Goal: Task Accomplishment & Management: Manage account settings

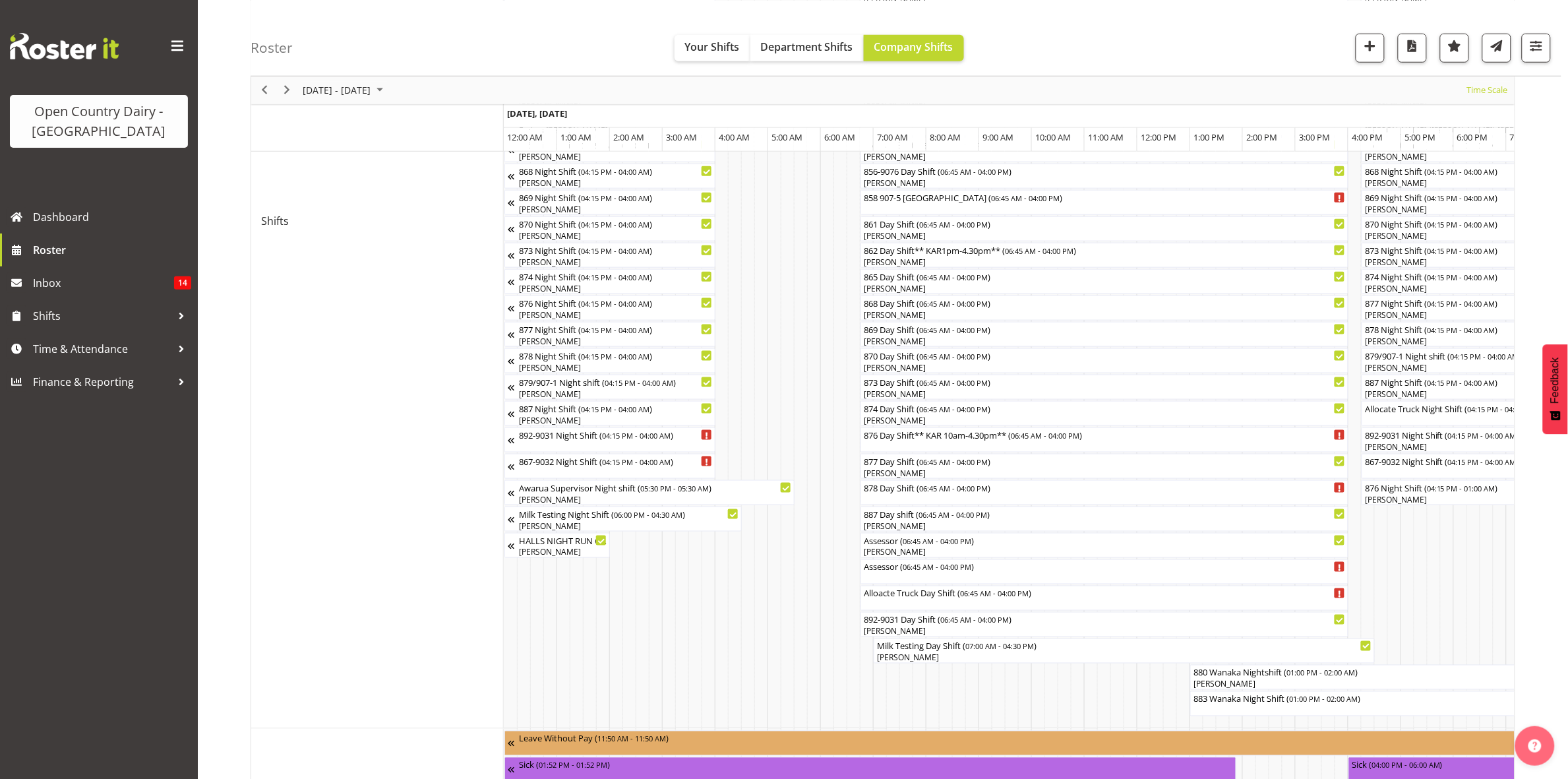
scroll to position [0, 7257]
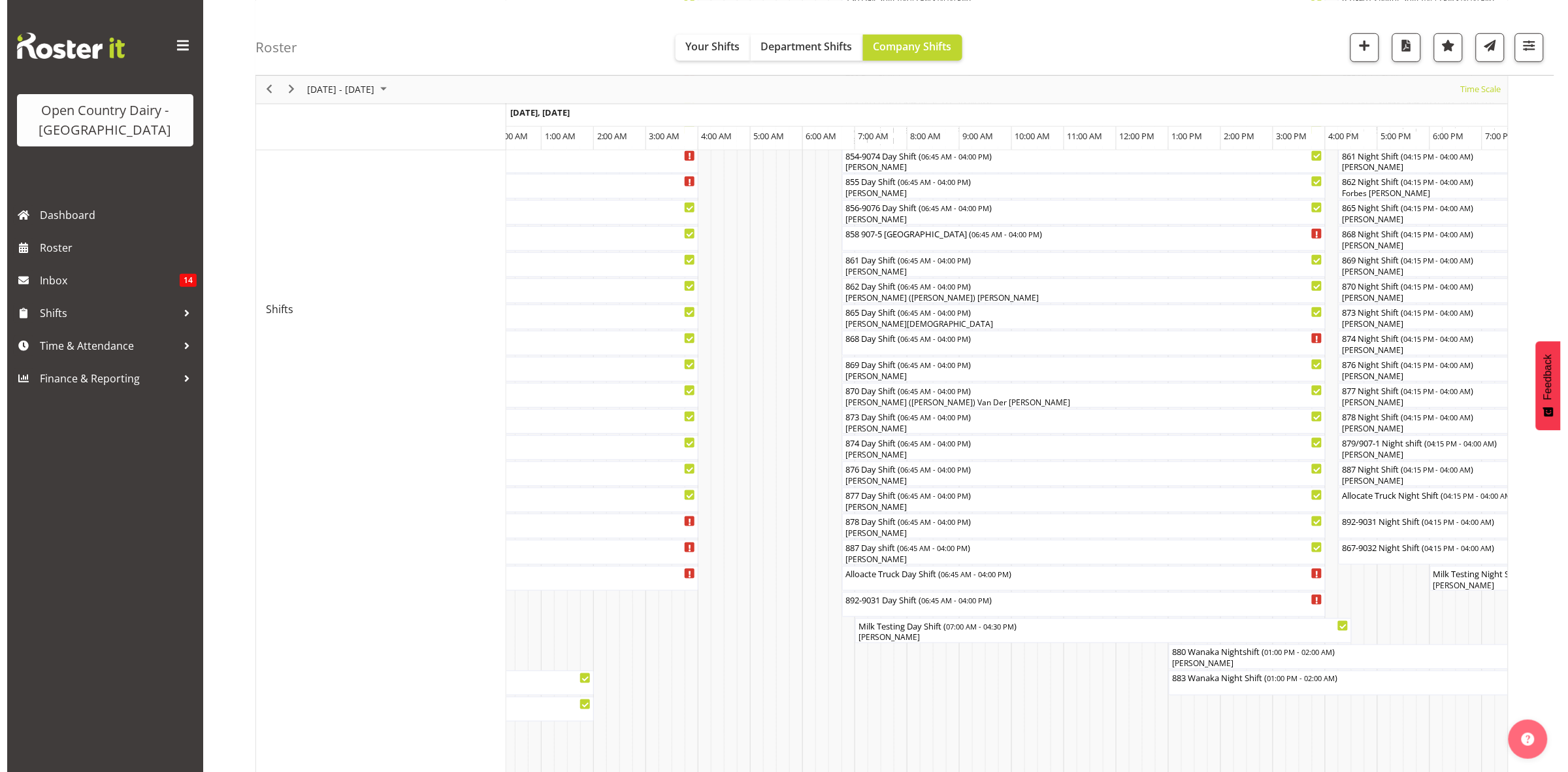
scroll to position [373, 0]
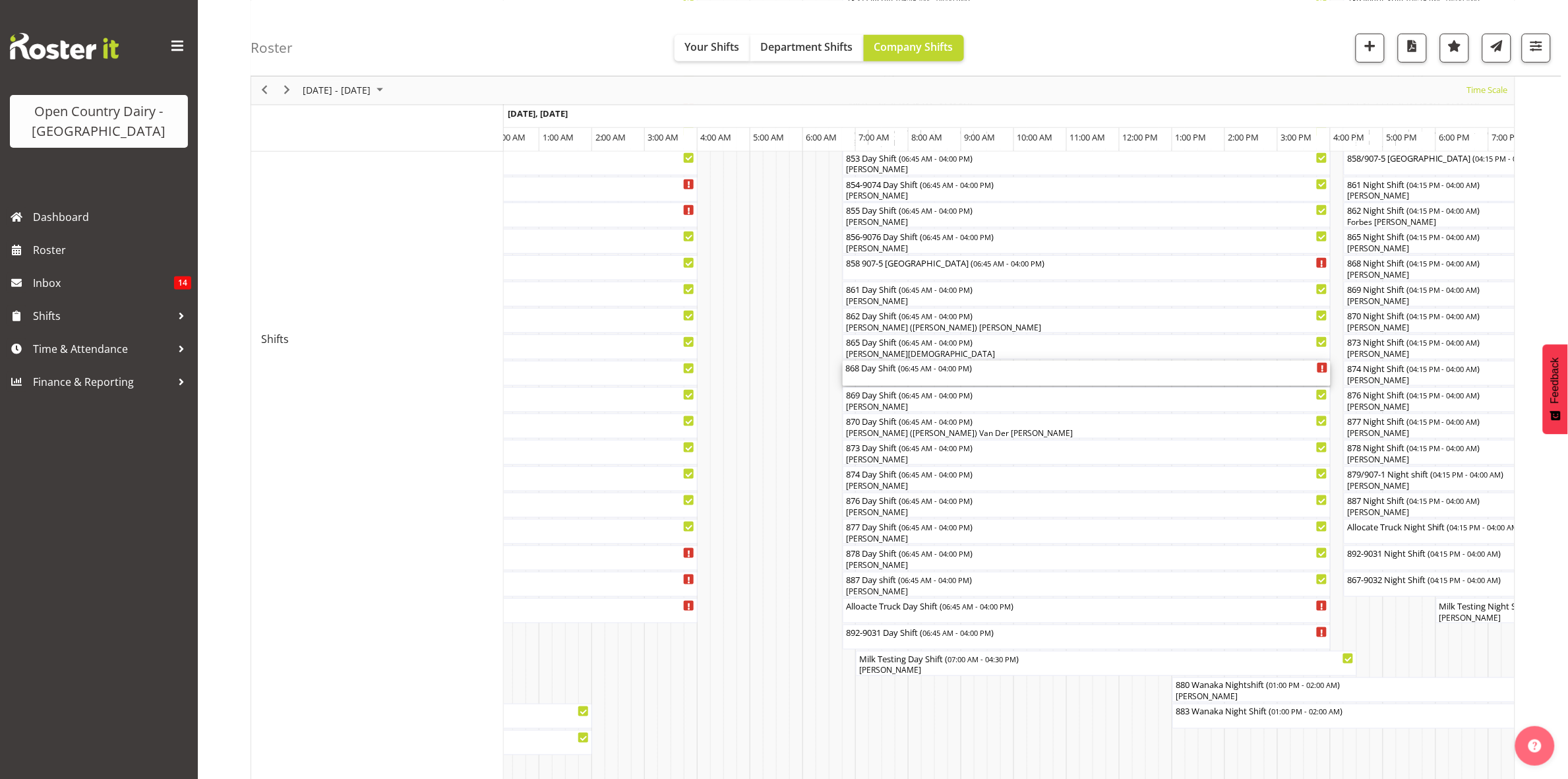
click at [895, 370] on div "868 Day Shift ( 06:45 AM - 04:00 PM )" at bounding box center [1086, 368] width 483 height 13
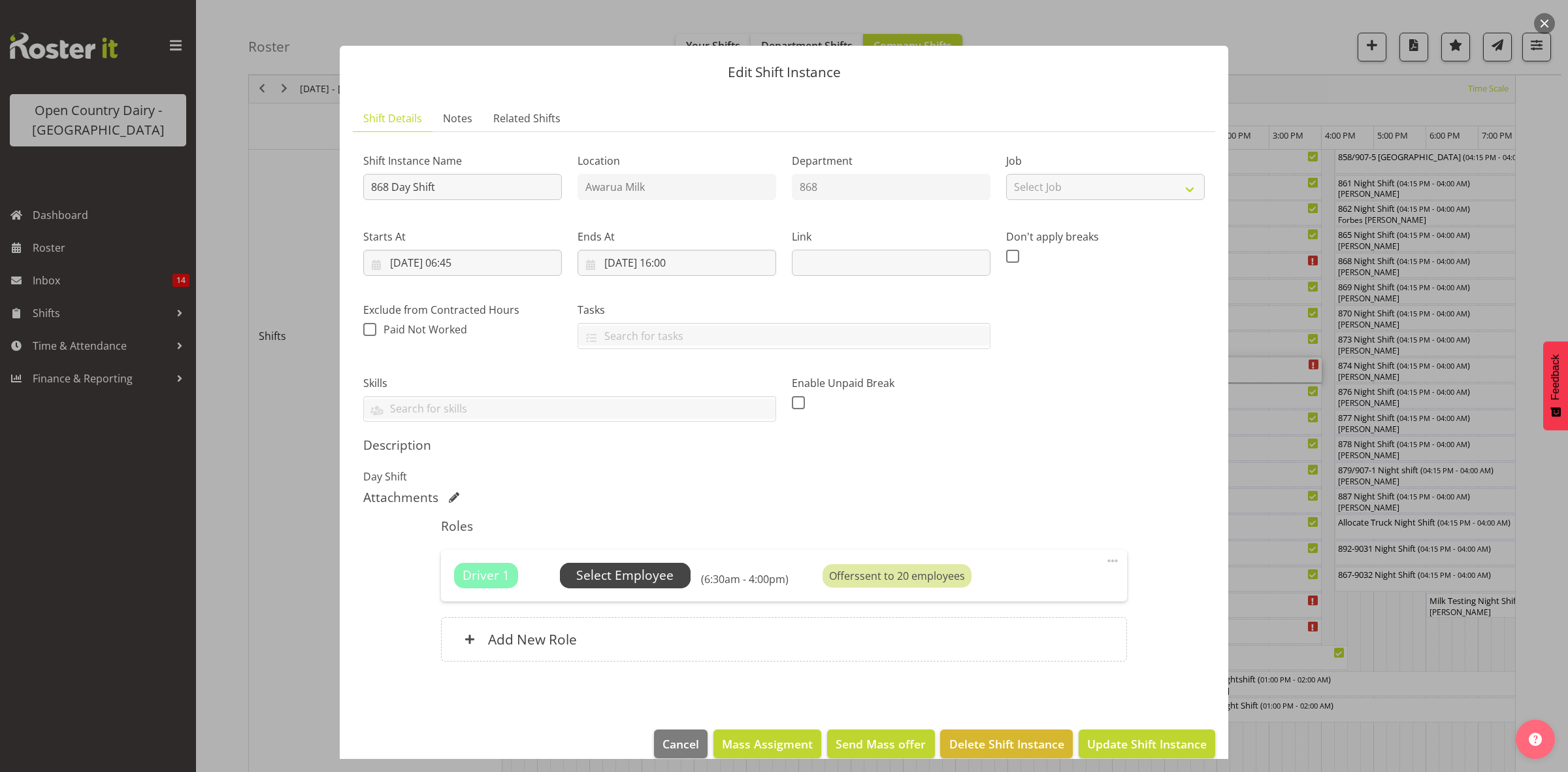
click at [675, 579] on span "Select Employee" at bounding box center [625, 575] width 131 height 25
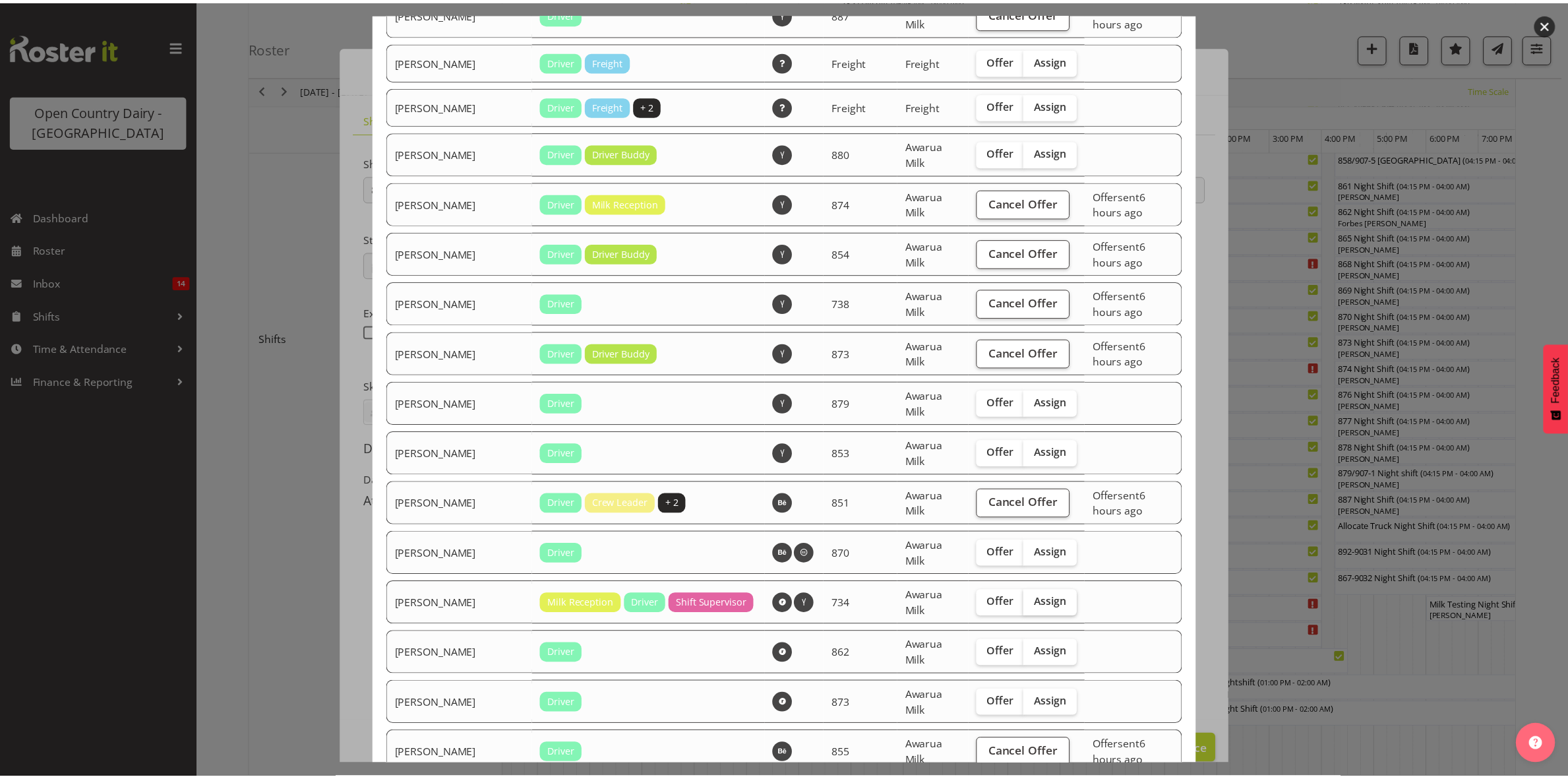
scroll to position [1648, 0]
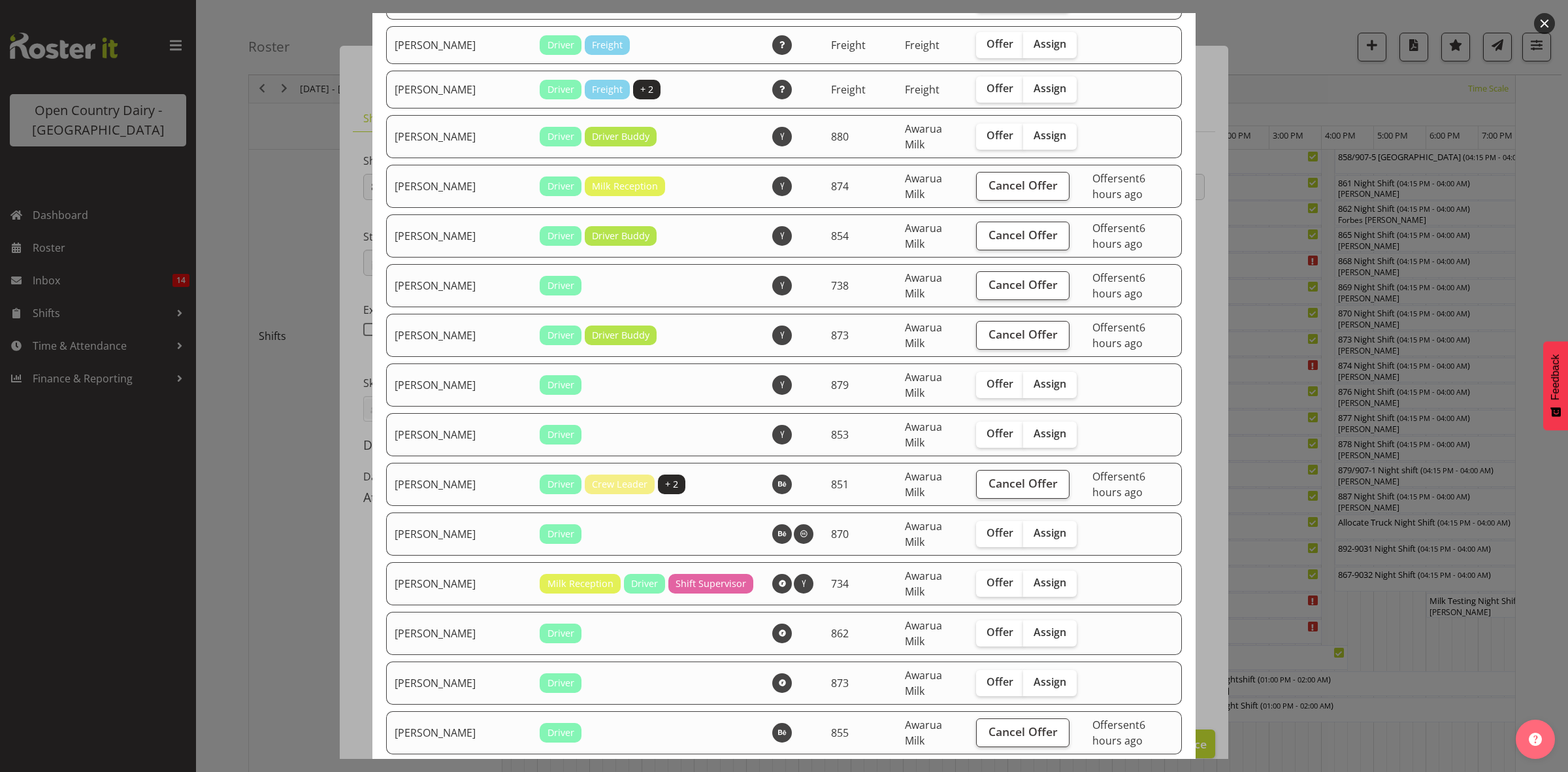
click at [1387, 634] on div at bounding box center [784, 386] width 1568 height 772
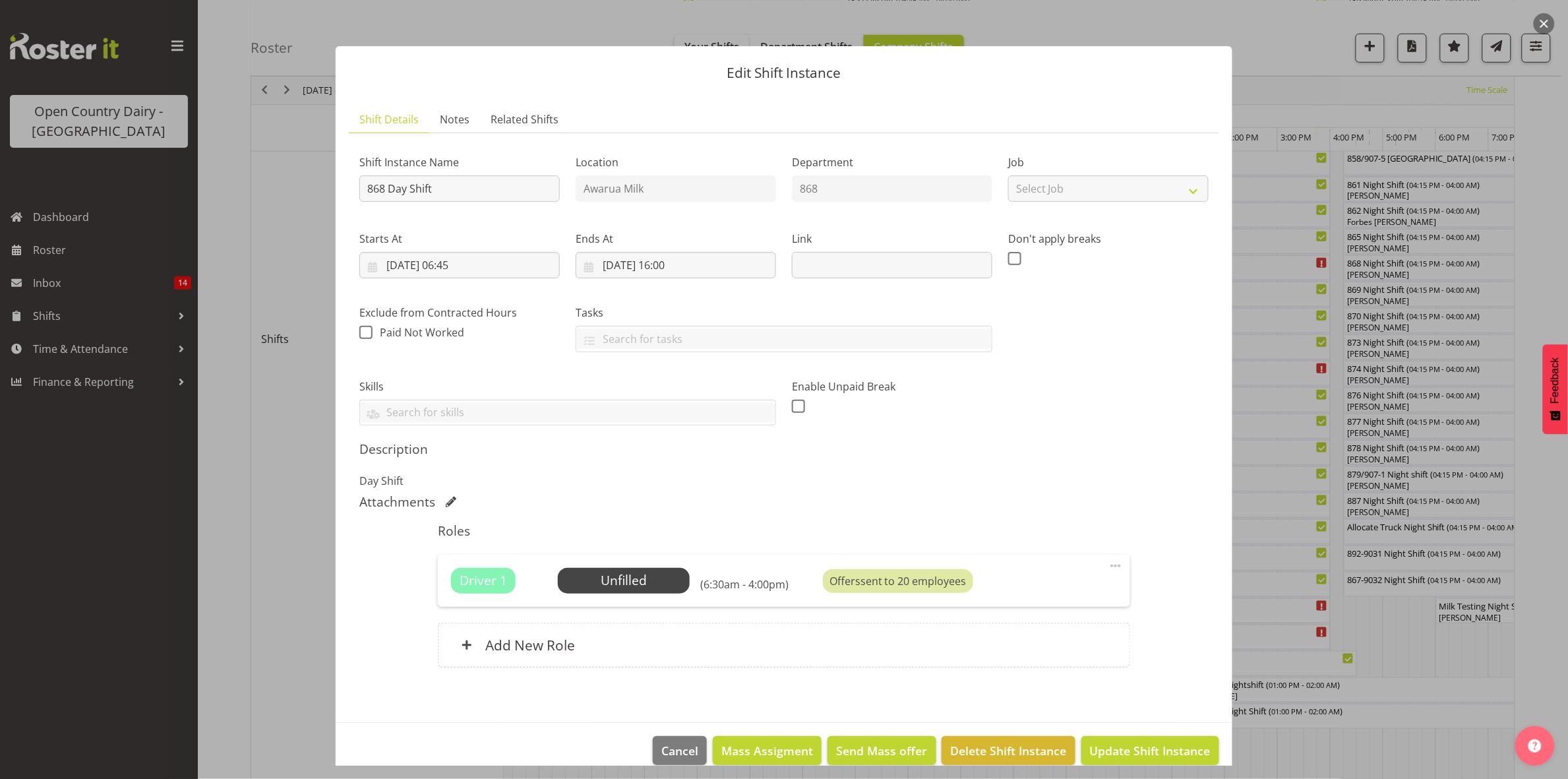
click at [1399, 640] on div at bounding box center [784, 390] width 1568 height 779
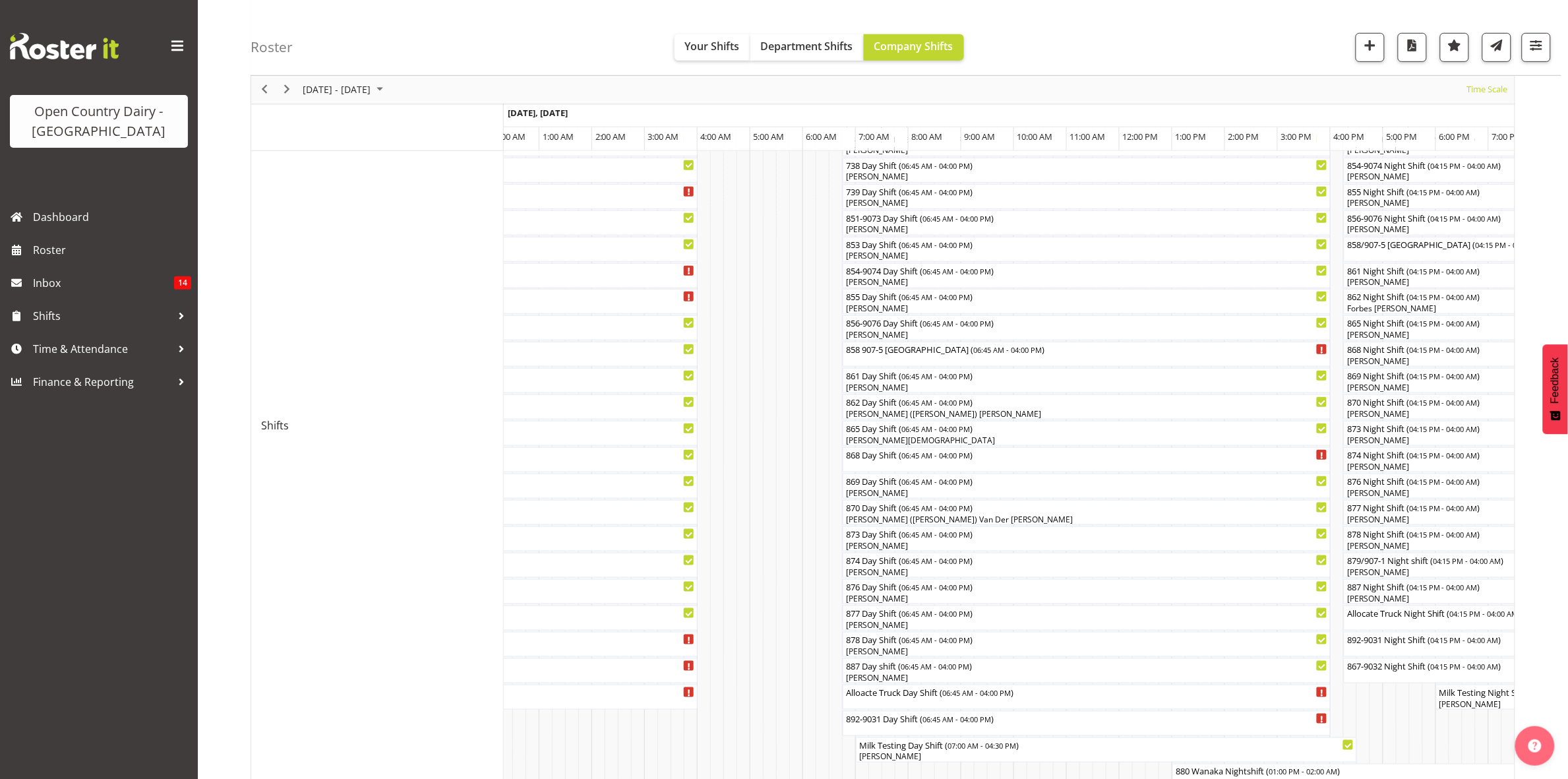
scroll to position [294, 0]
click at [288, 92] on span "Next" at bounding box center [287, 90] width 16 height 16
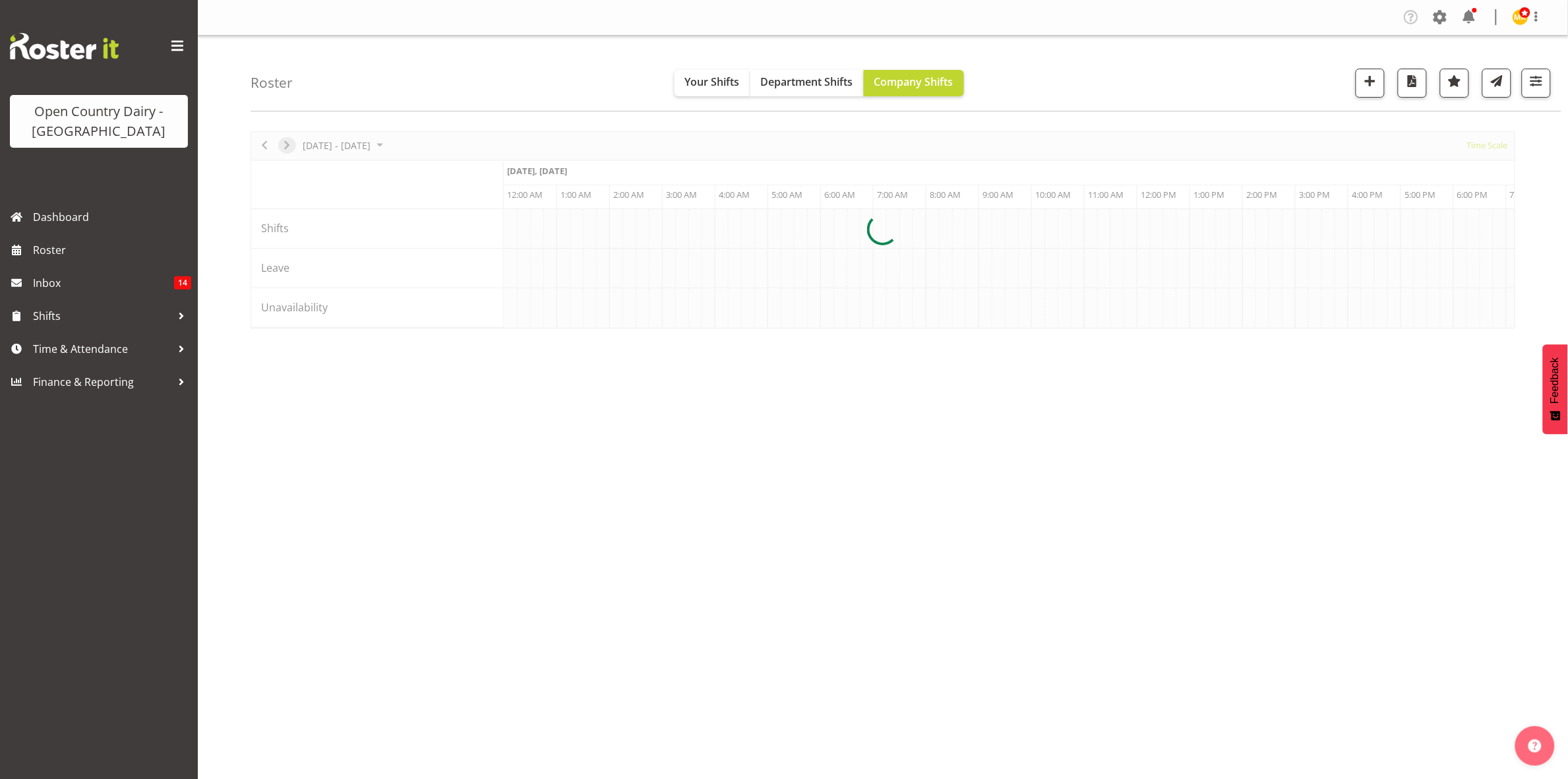
scroll to position [0, 0]
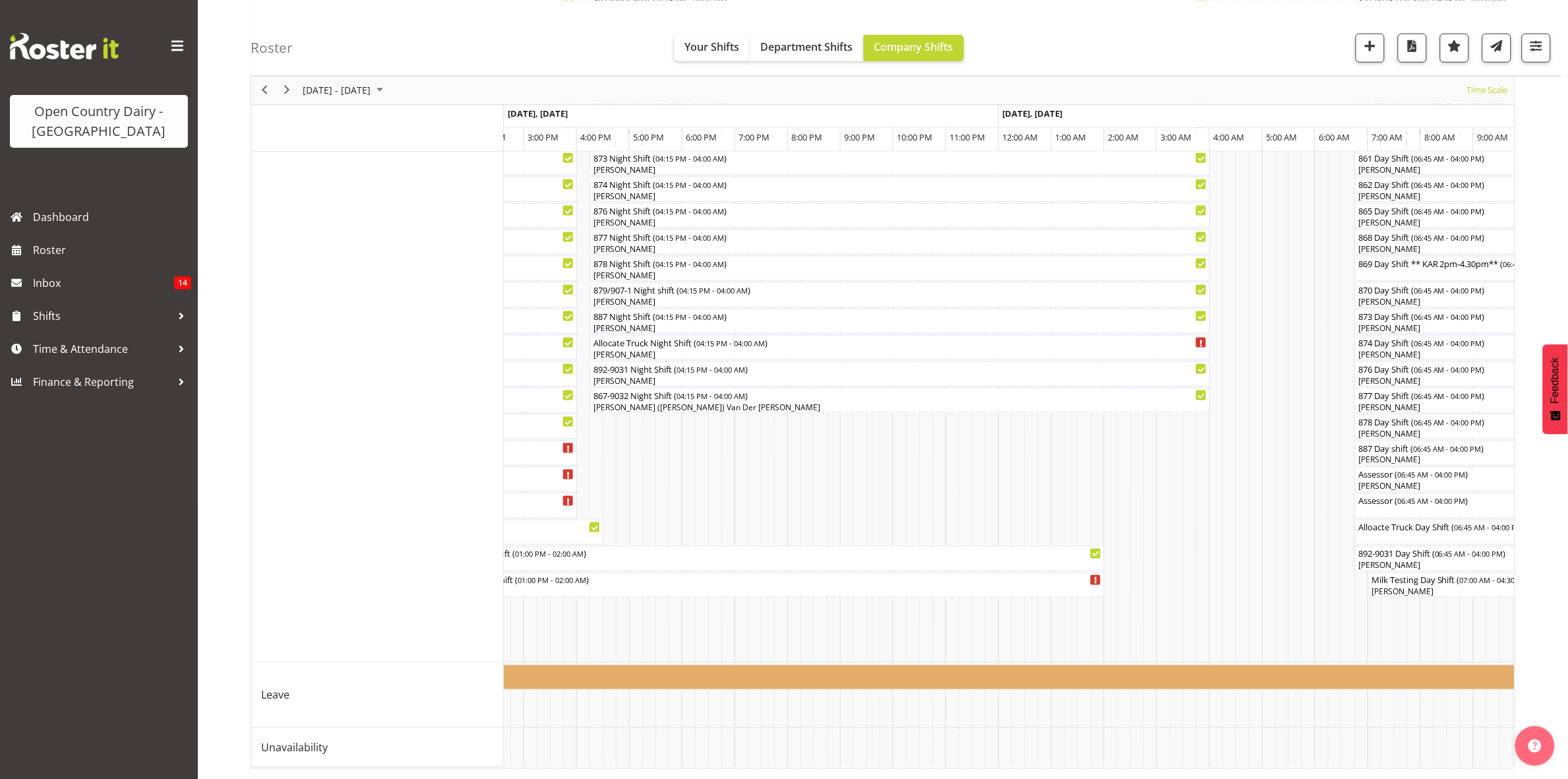
scroll to position [0, 2045]
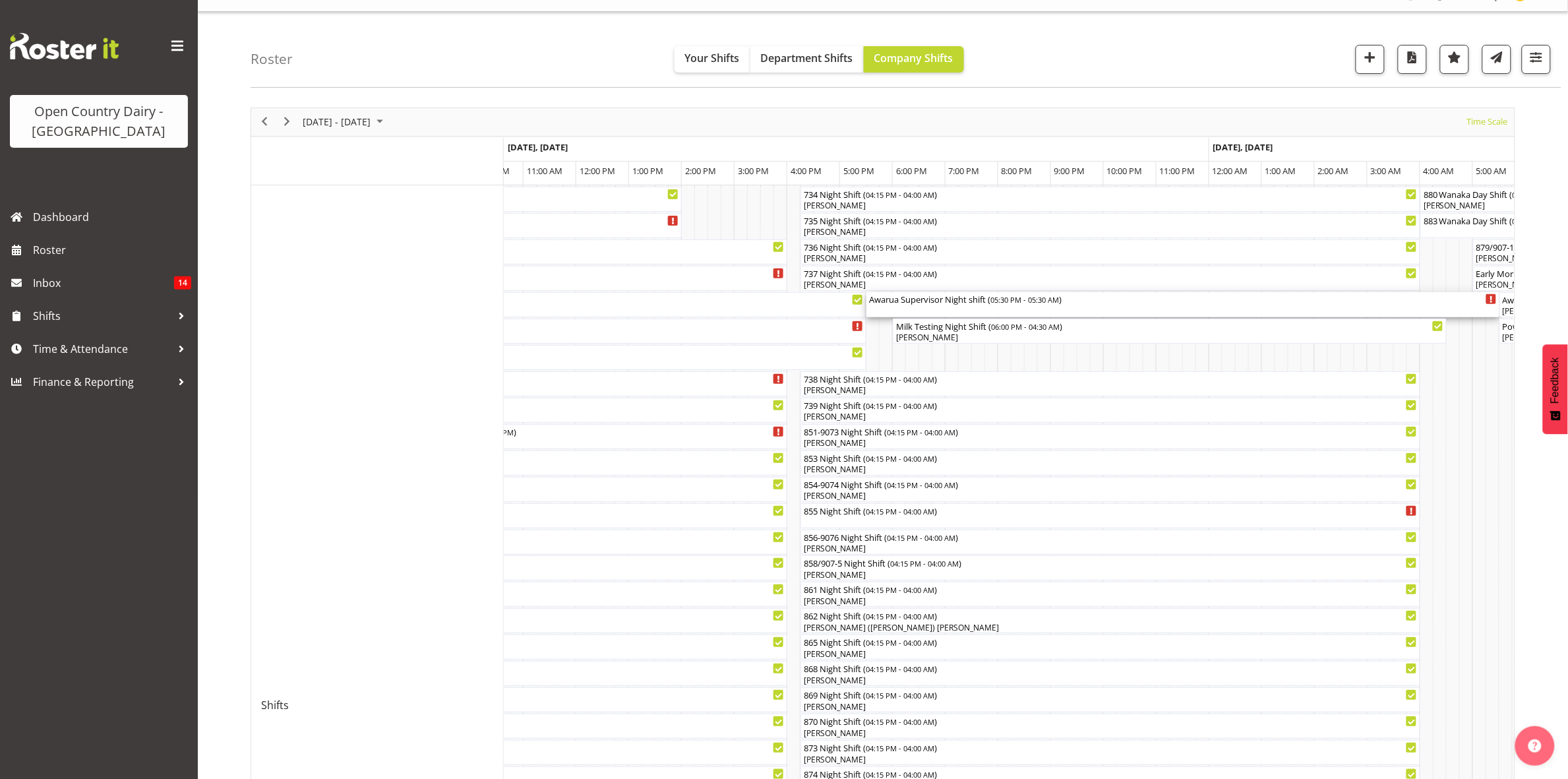
click at [902, 295] on div "Awarua Supervisor Night shift ( 05:30 PM - 05:30 AM )" at bounding box center [1182, 299] width 627 height 13
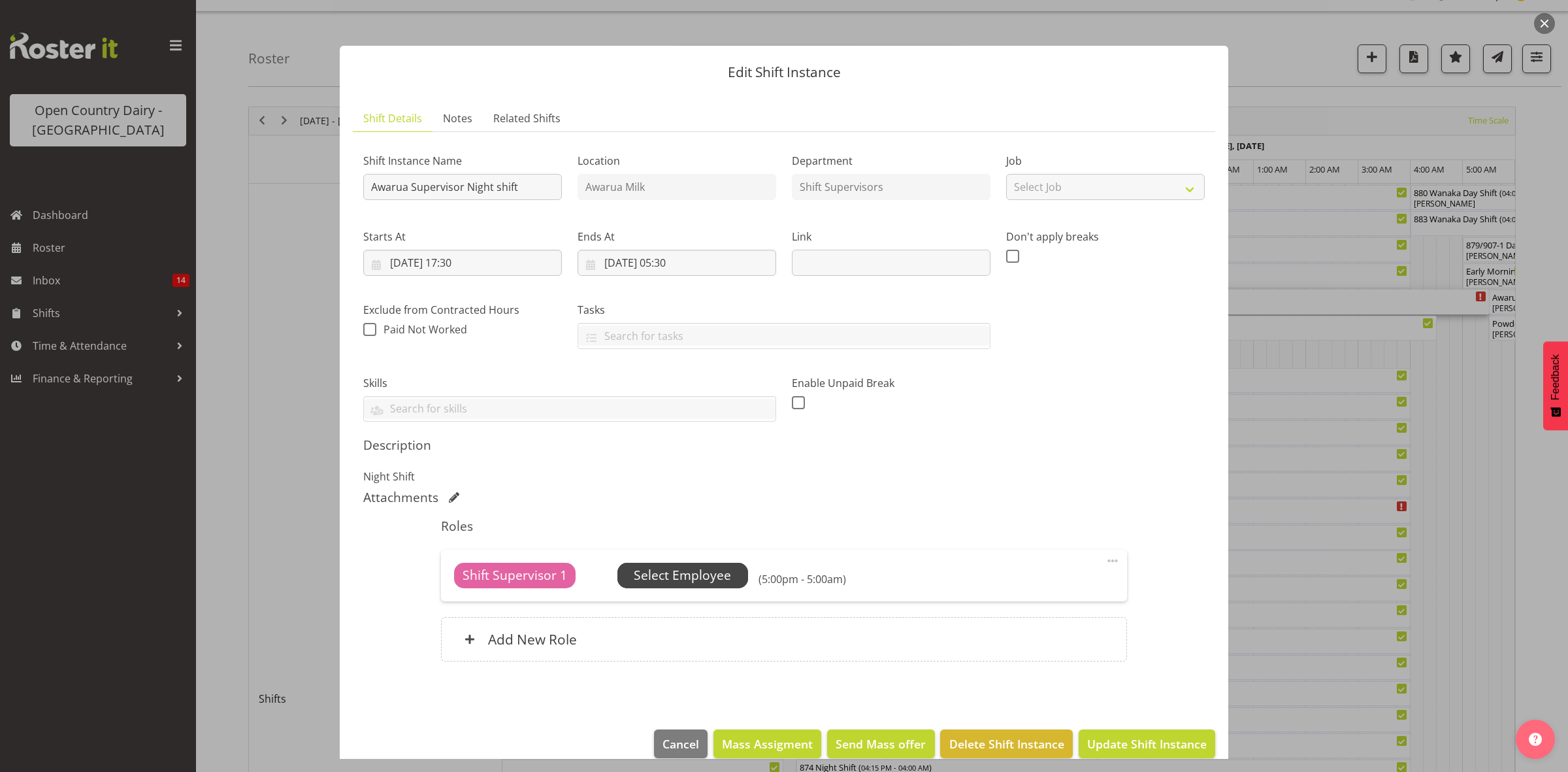
click at [675, 583] on span "Select Employee" at bounding box center [682, 576] width 97 height 19
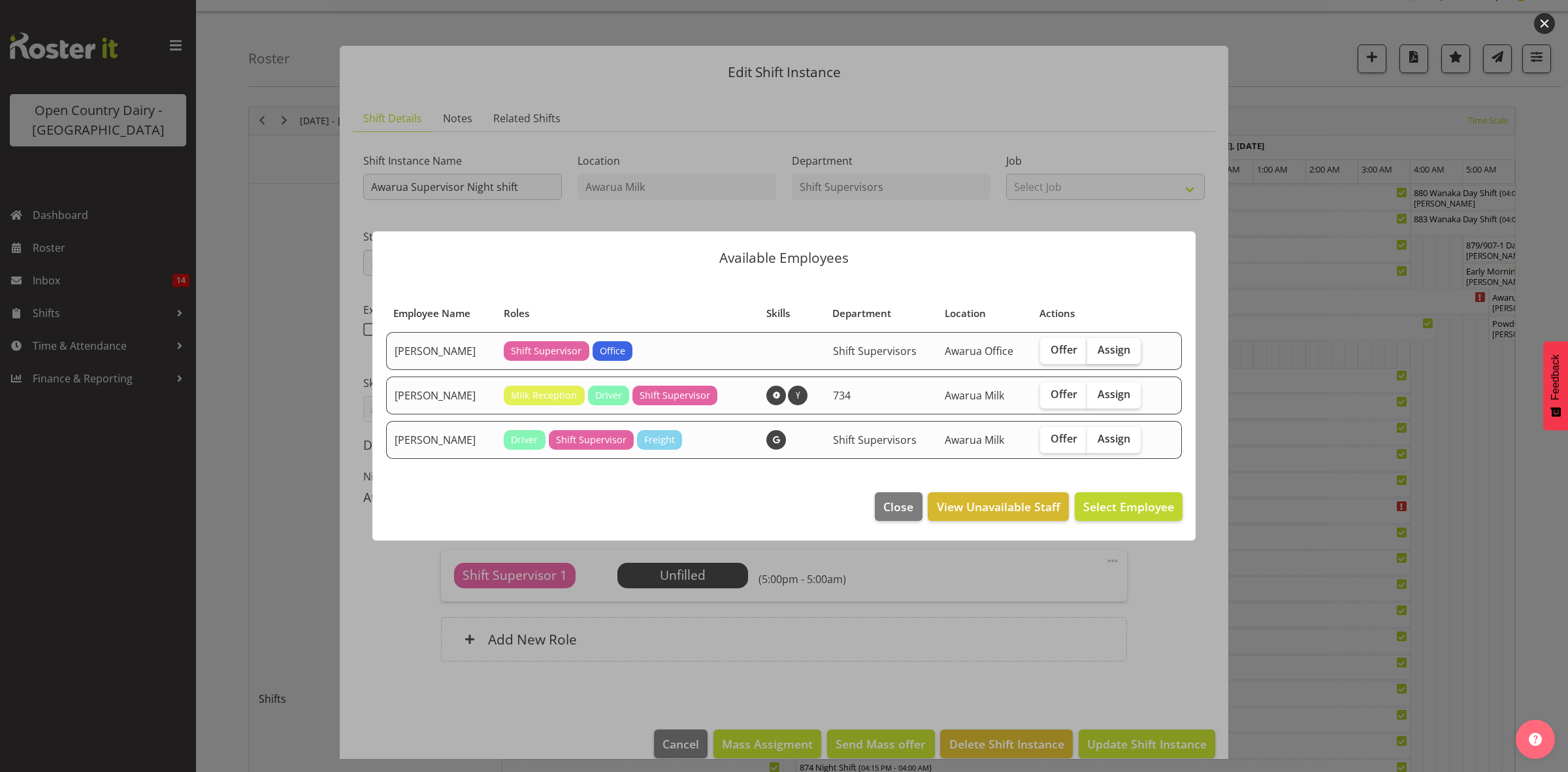
click at [1096, 356] on label "Assign" at bounding box center [1113, 351] width 54 height 26
click at [1095, 354] on input "Assign" at bounding box center [1091, 349] width 8 height 8
checkbox input "true"
click at [1124, 501] on span "Assign [PERSON_NAME]" at bounding box center [1109, 506] width 132 height 16
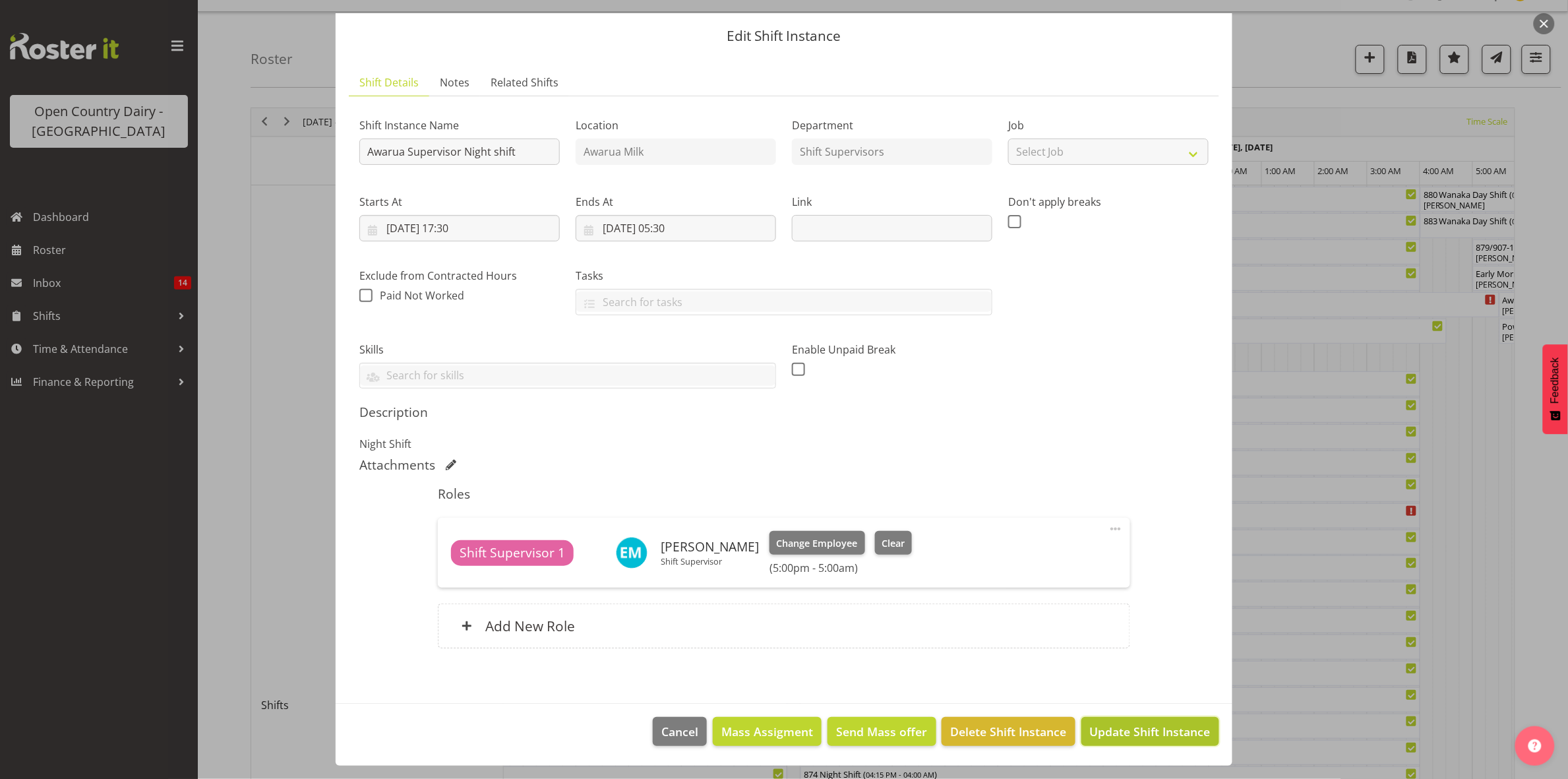
click at [1092, 739] on span "Update Shift Instance" at bounding box center [1150, 731] width 121 height 17
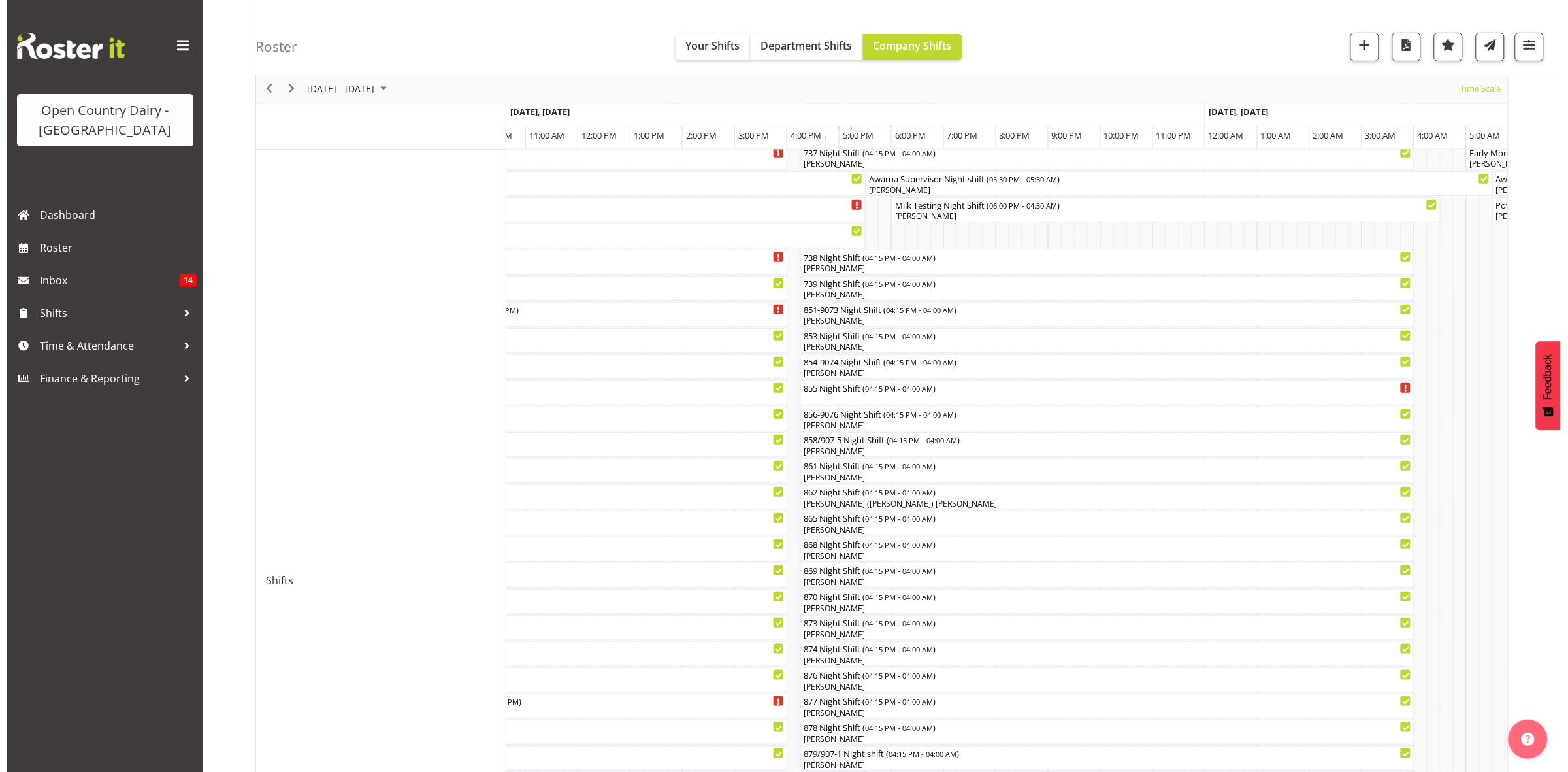
scroll to position [163, 0]
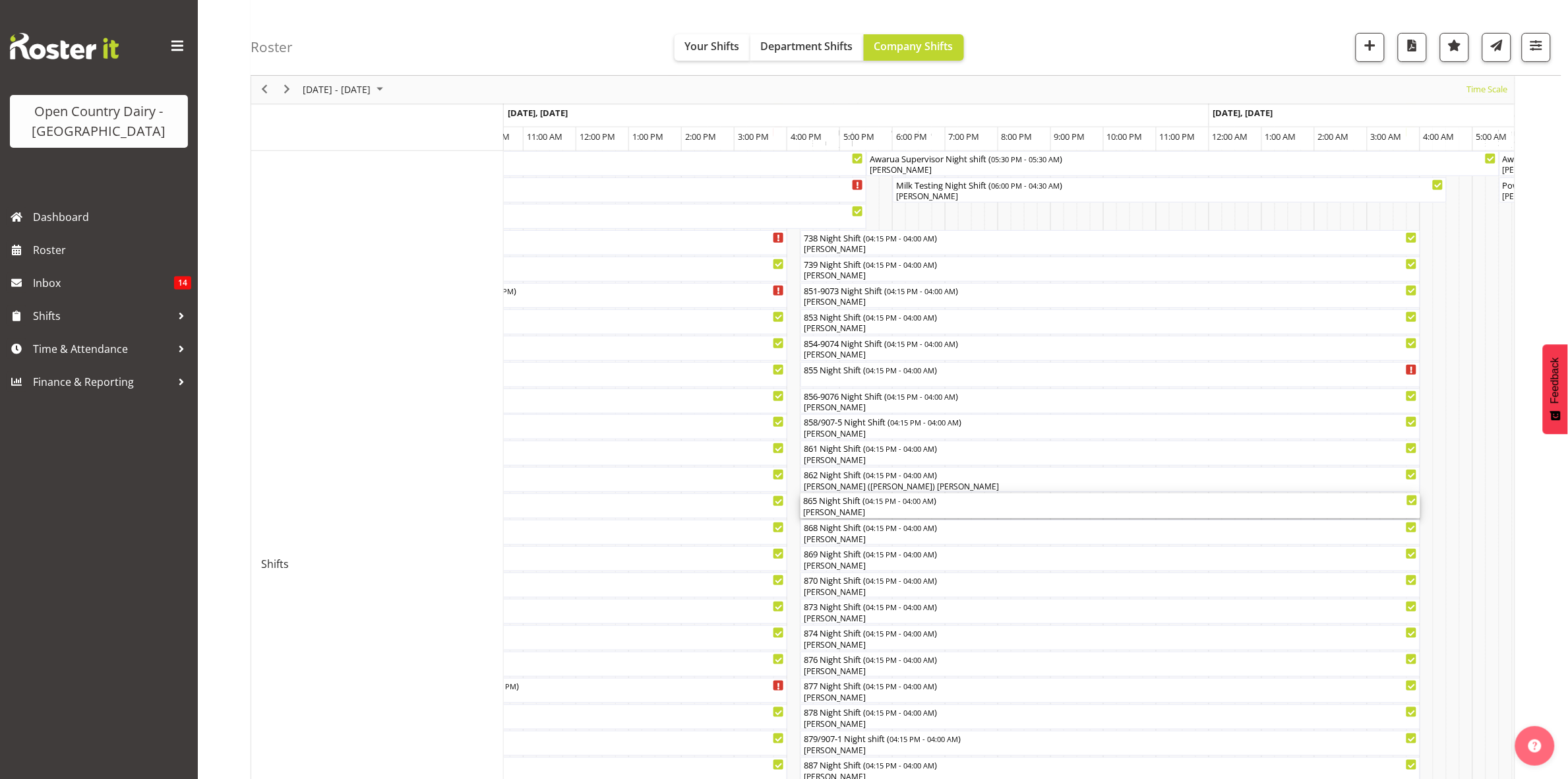
click at [839, 509] on div "[PERSON_NAME]" at bounding box center [1110, 512] width 614 height 11
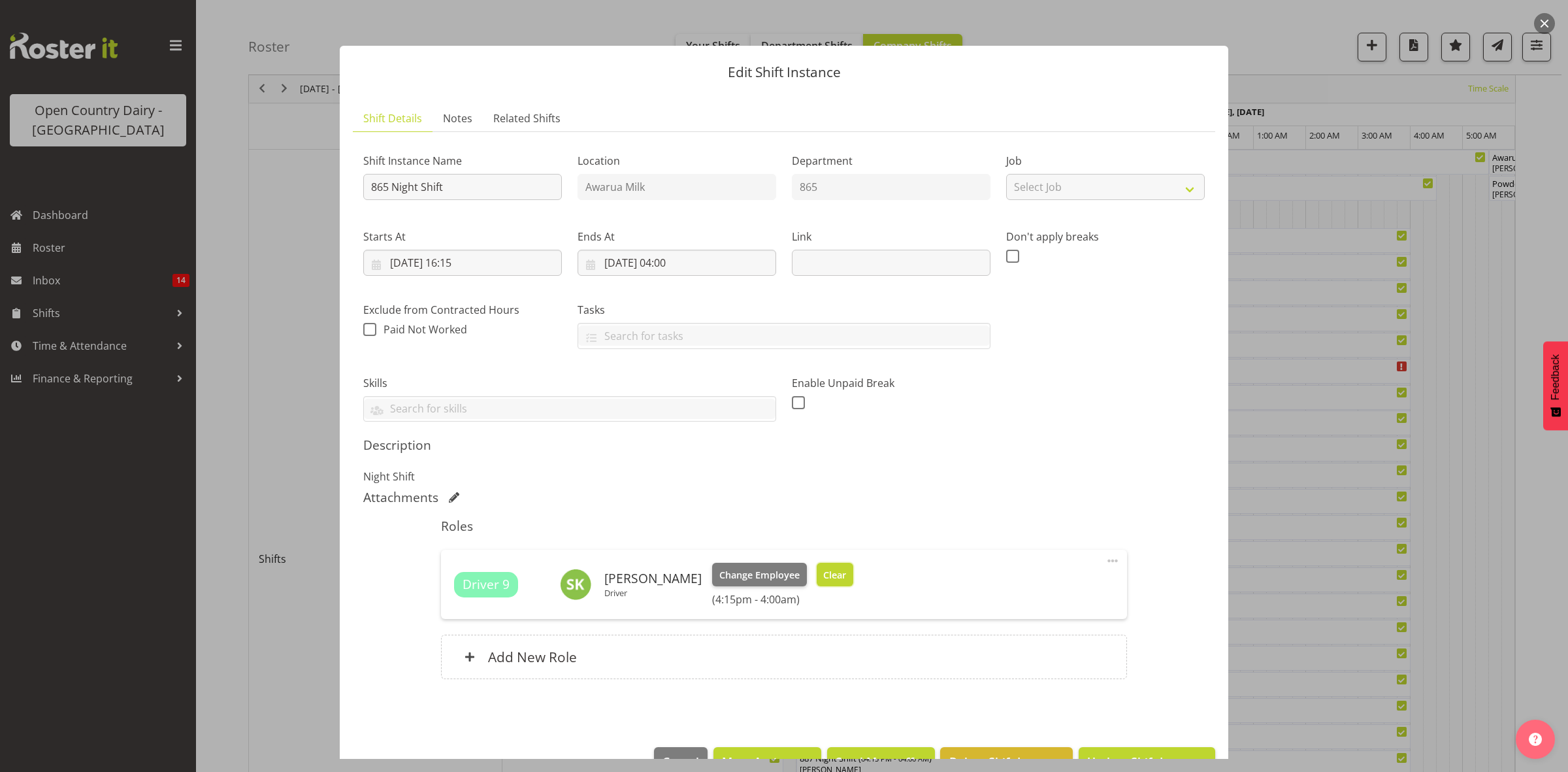
click at [830, 585] on button "Clear" at bounding box center [835, 574] width 37 height 24
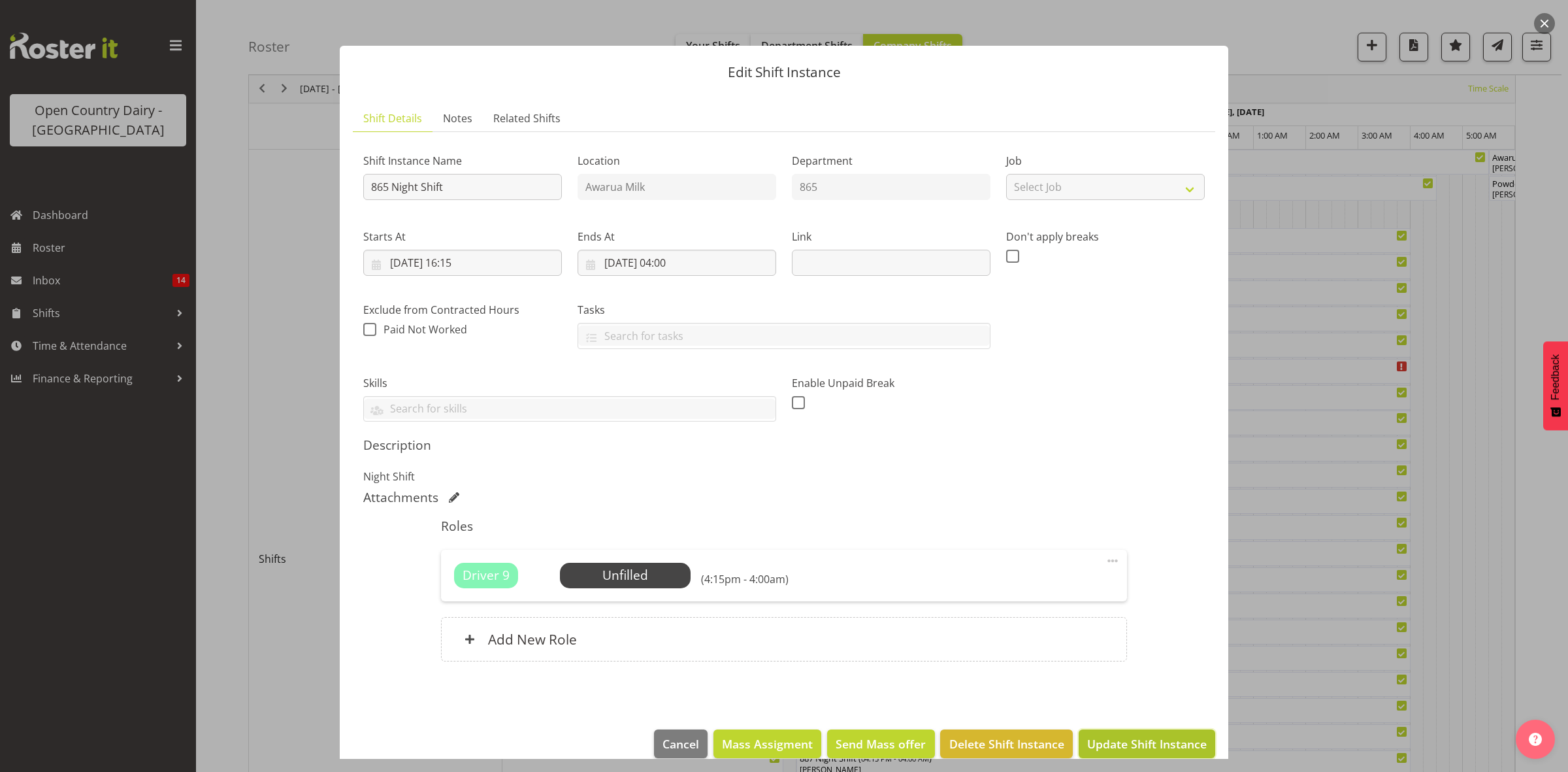
click at [1143, 743] on span "Update Shift Instance" at bounding box center [1146, 744] width 120 height 17
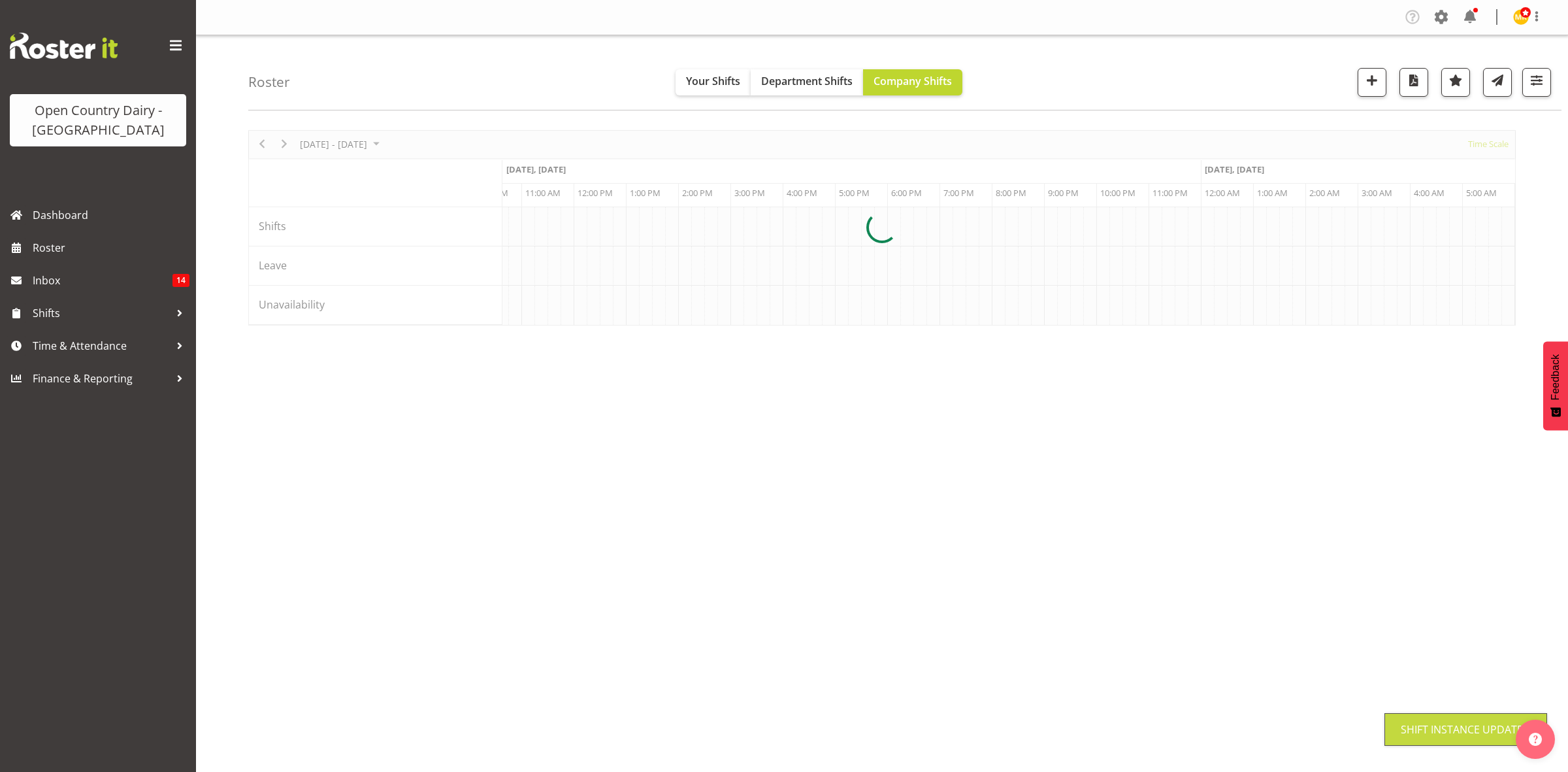
scroll to position [0, 0]
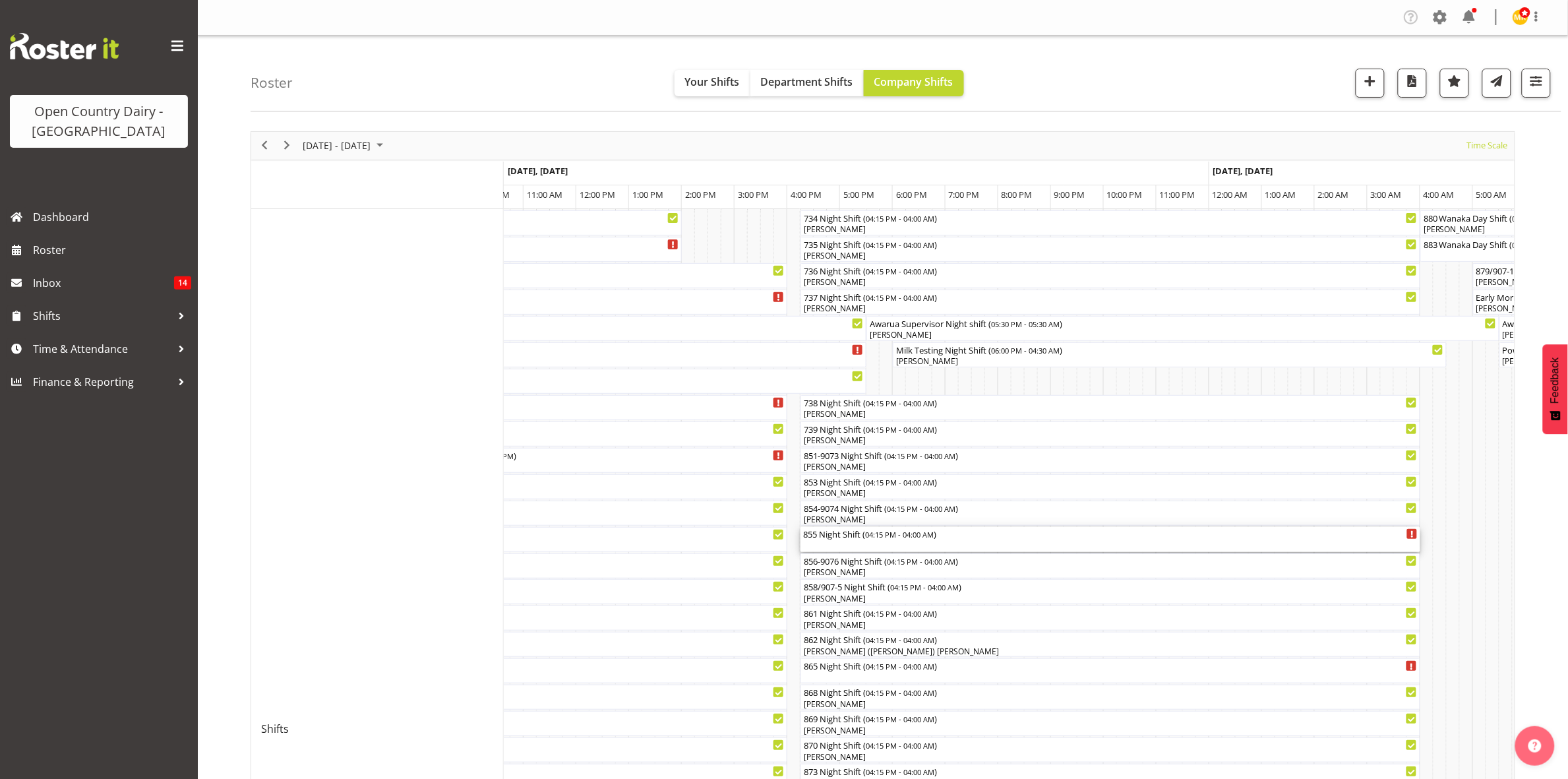
click at [849, 530] on div "855 Night Shift ( 04:15 PM - 04:00 AM )" at bounding box center [1110, 533] width 614 height 13
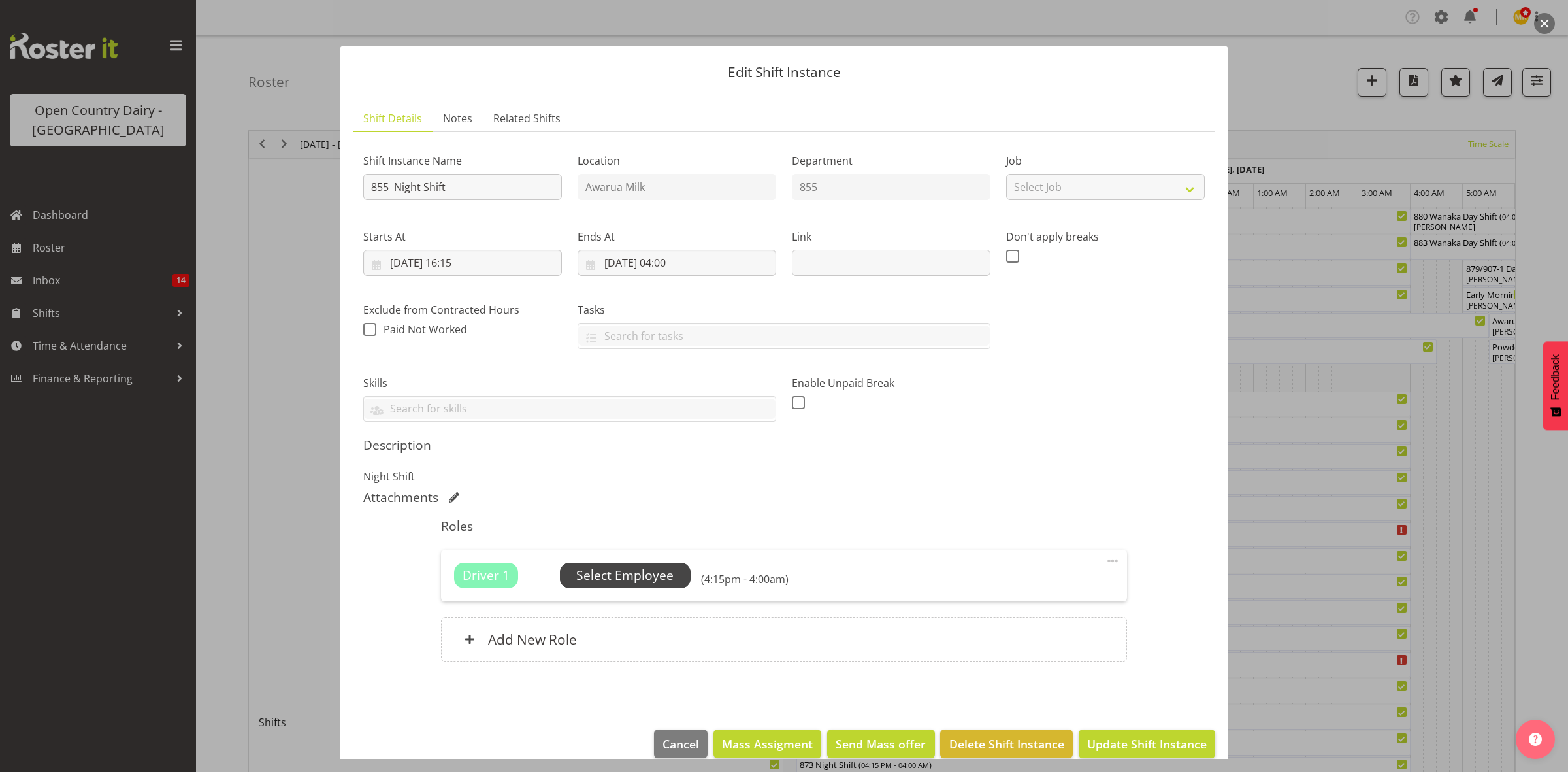
click at [664, 569] on span "Select Employee" at bounding box center [625, 576] width 97 height 19
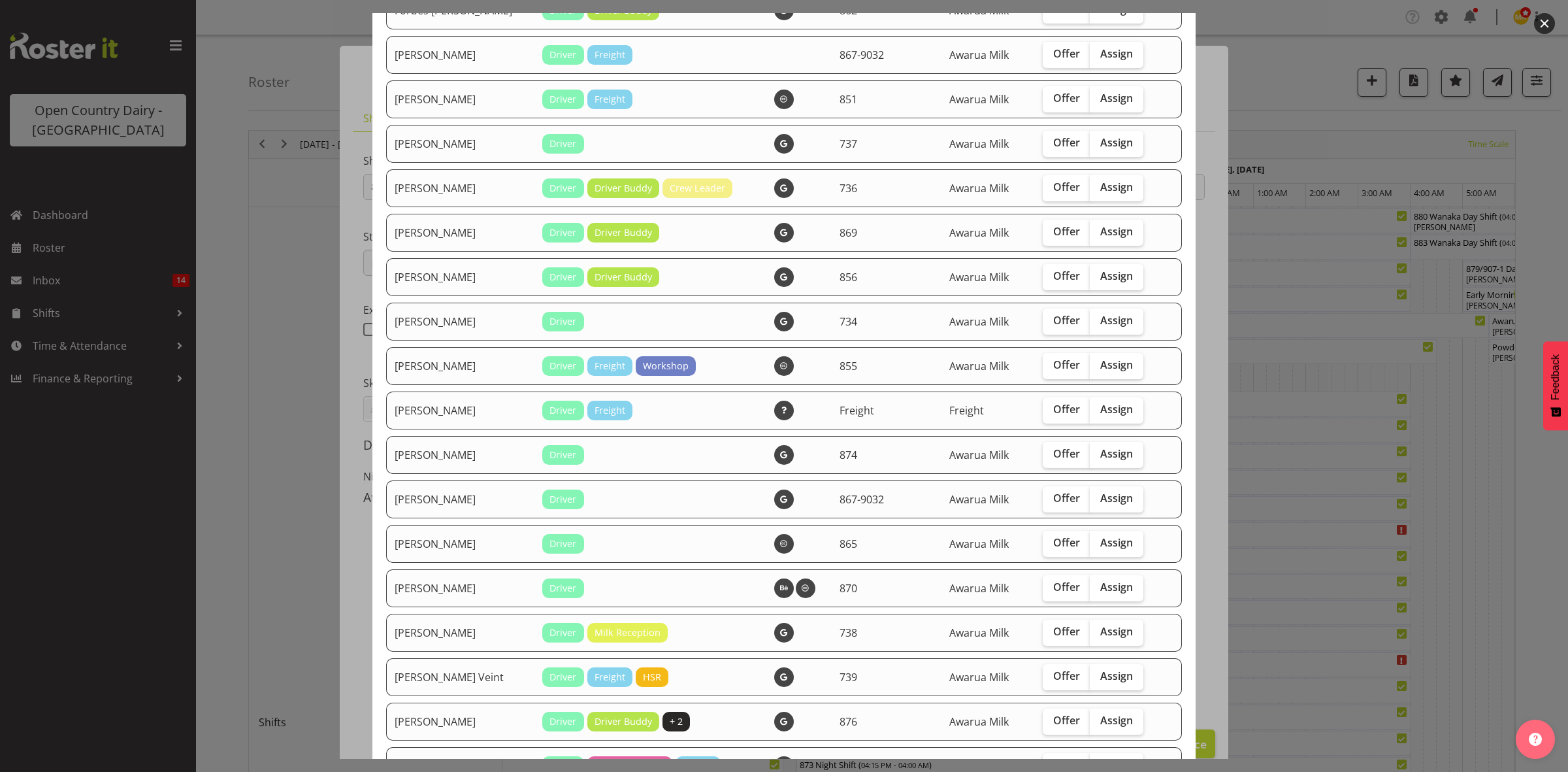
scroll to position [817, 0]
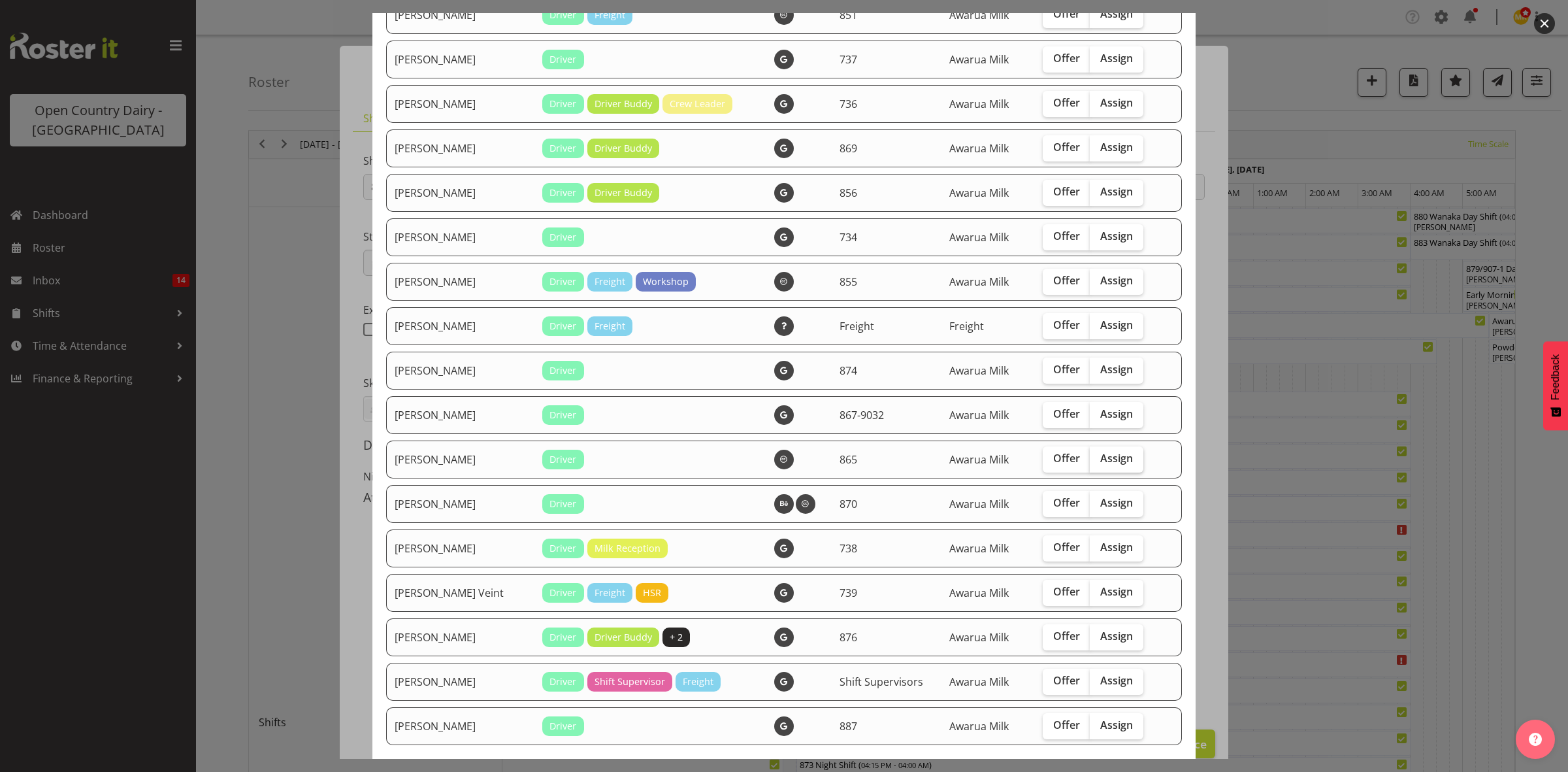
click at [1109, 462] on span "Assign" at bounding box center [1116, 459] width 33 height 13
click at [1098, 462] on input "Assign" at bounding box center [1093, 458] width 8 height 8
checkbox input "true"
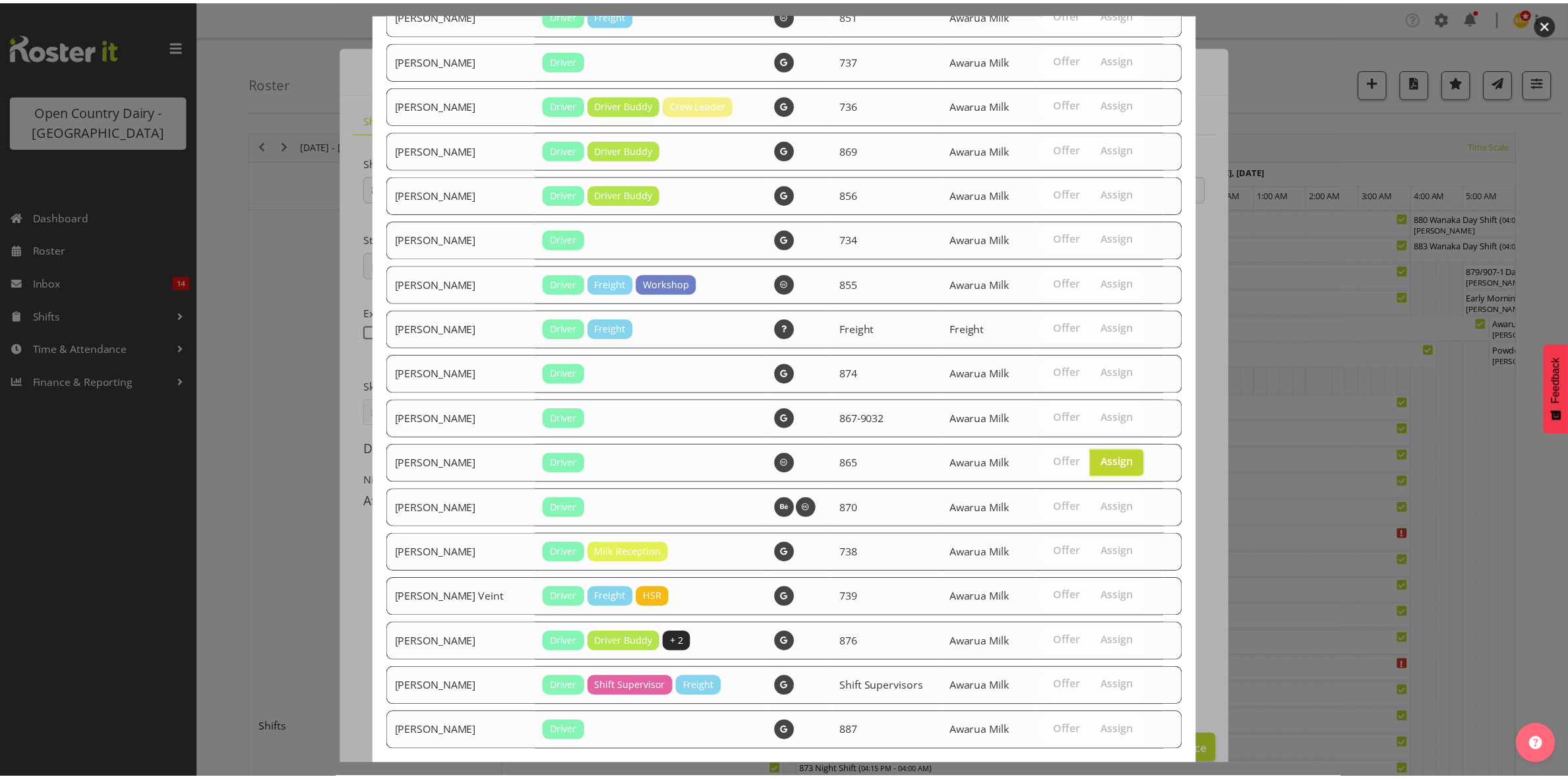
scroll to position [902, 0]
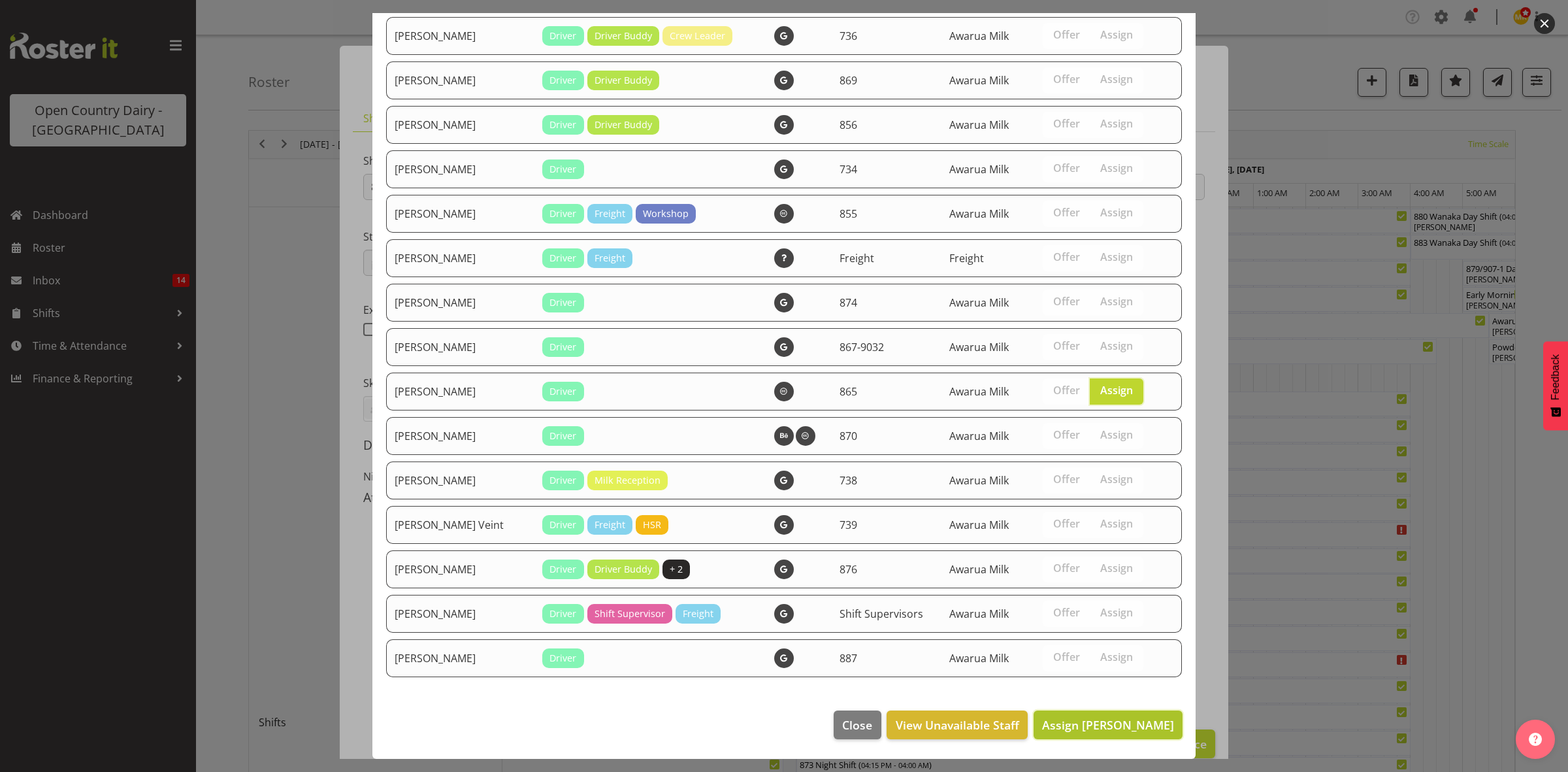
click at [1099, 722] on span "Assign [PERSON_NAME]" at bounding box center [1109, 725] width 132 height 16
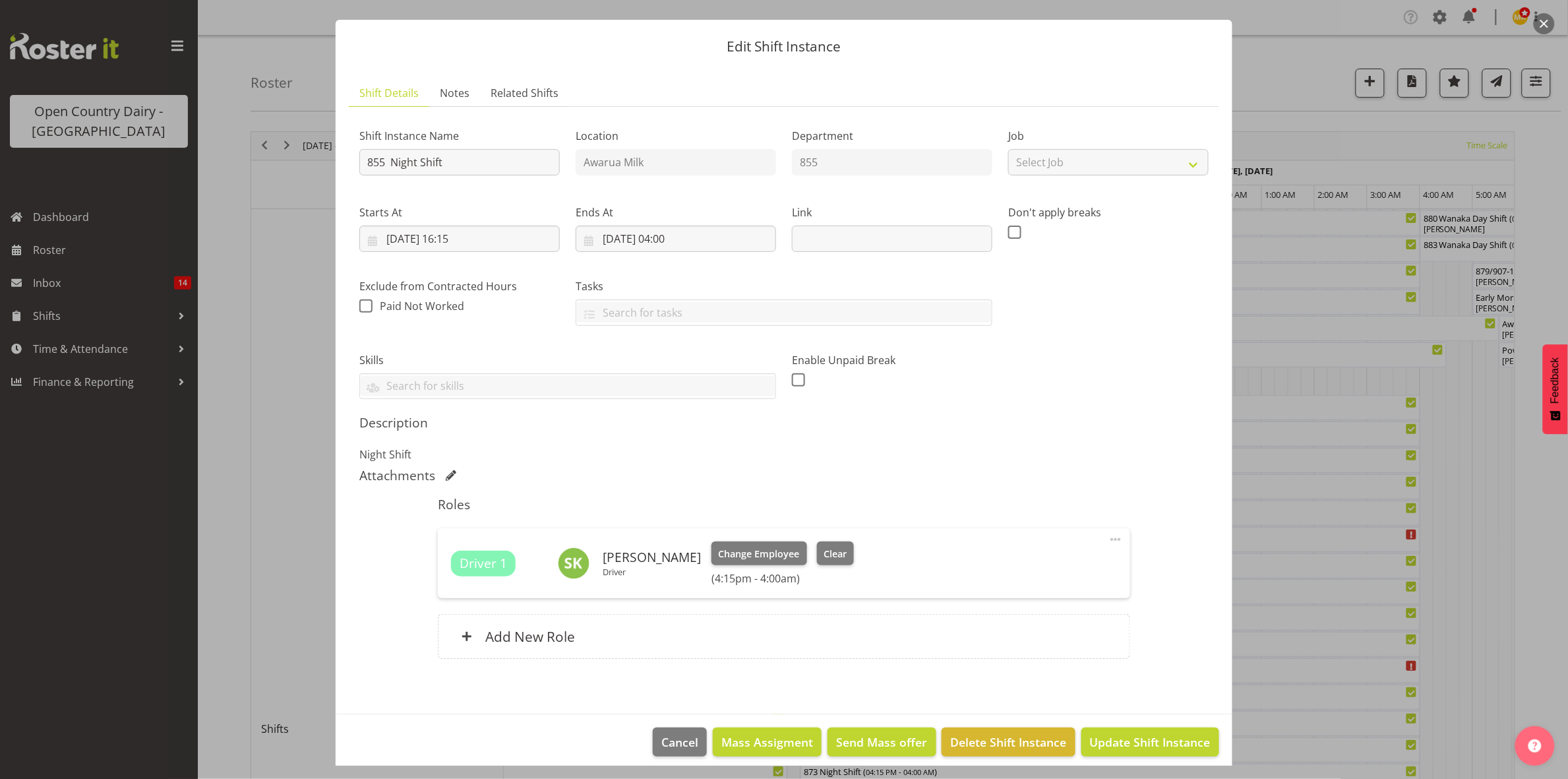
scroll to position [37, 0]
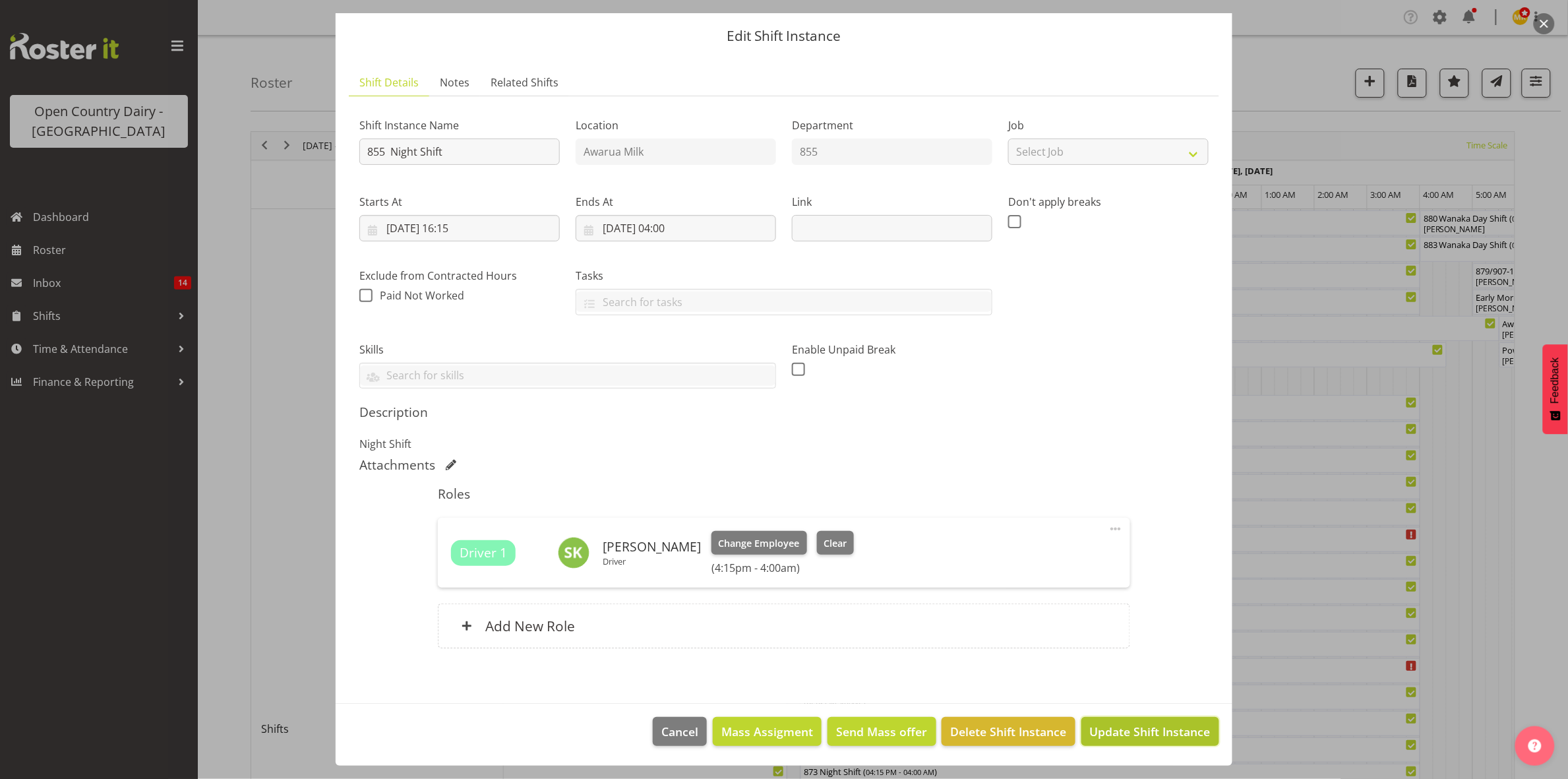
click at [1140, 733] on span "Update Shift Instance" at bounding box center [1150, 731] width 121 height 17
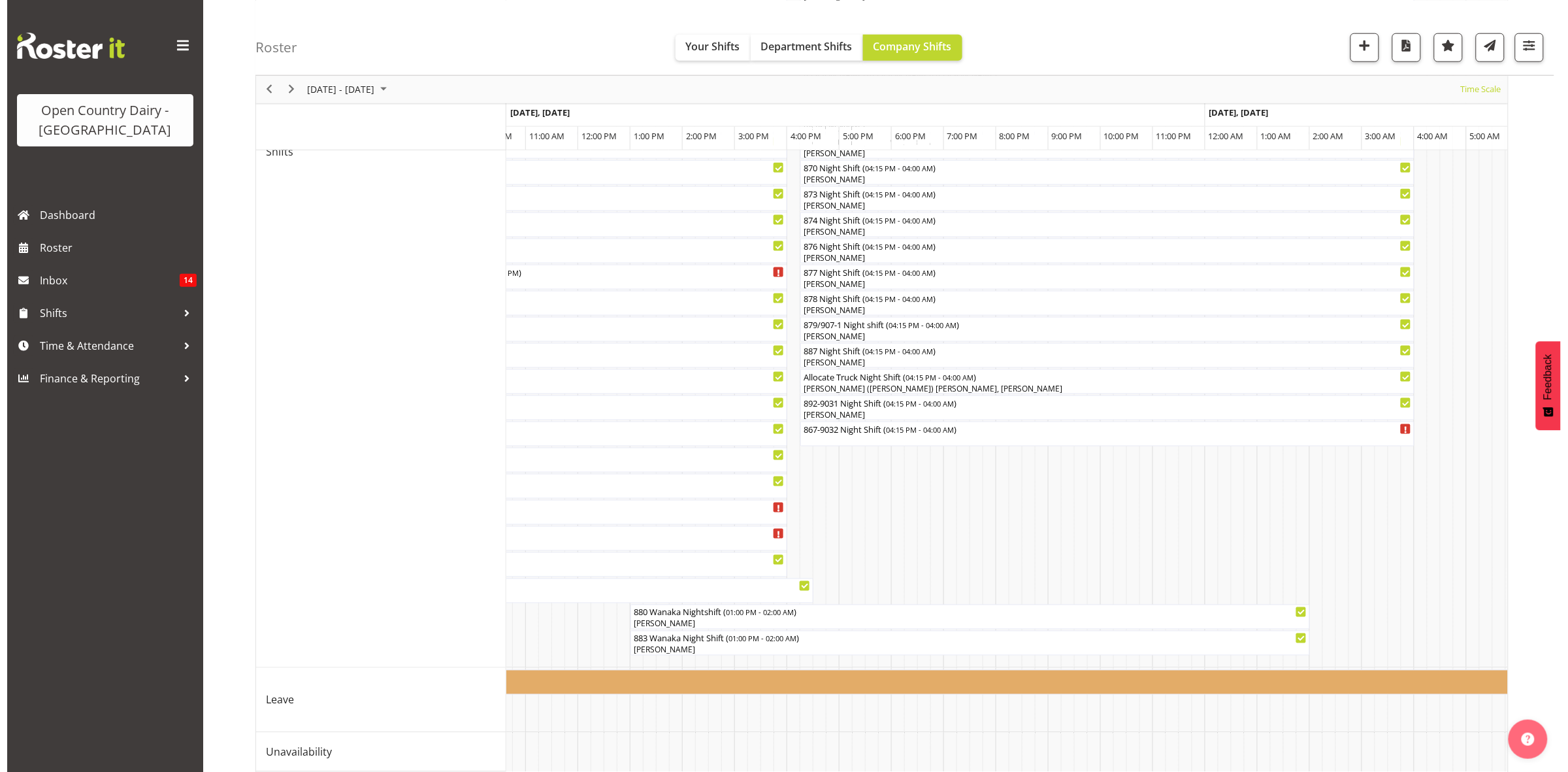
scroll to position [572, 0]
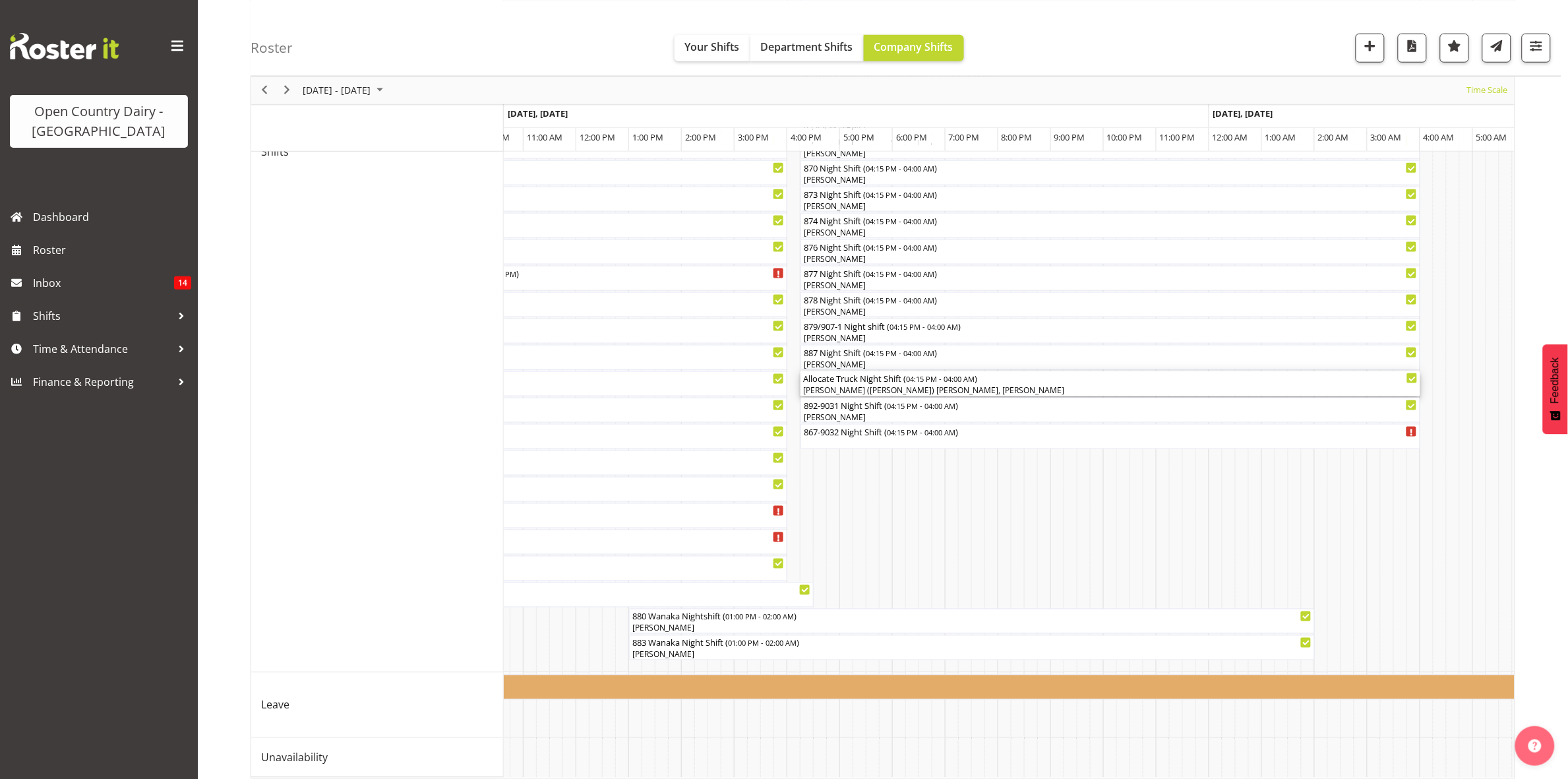
click at [875, 384] on div "Allocate Truck Night Shift ( 04:15 PM - 04:00 AM )" at bounding box center [1110, 378] width 614 height 13
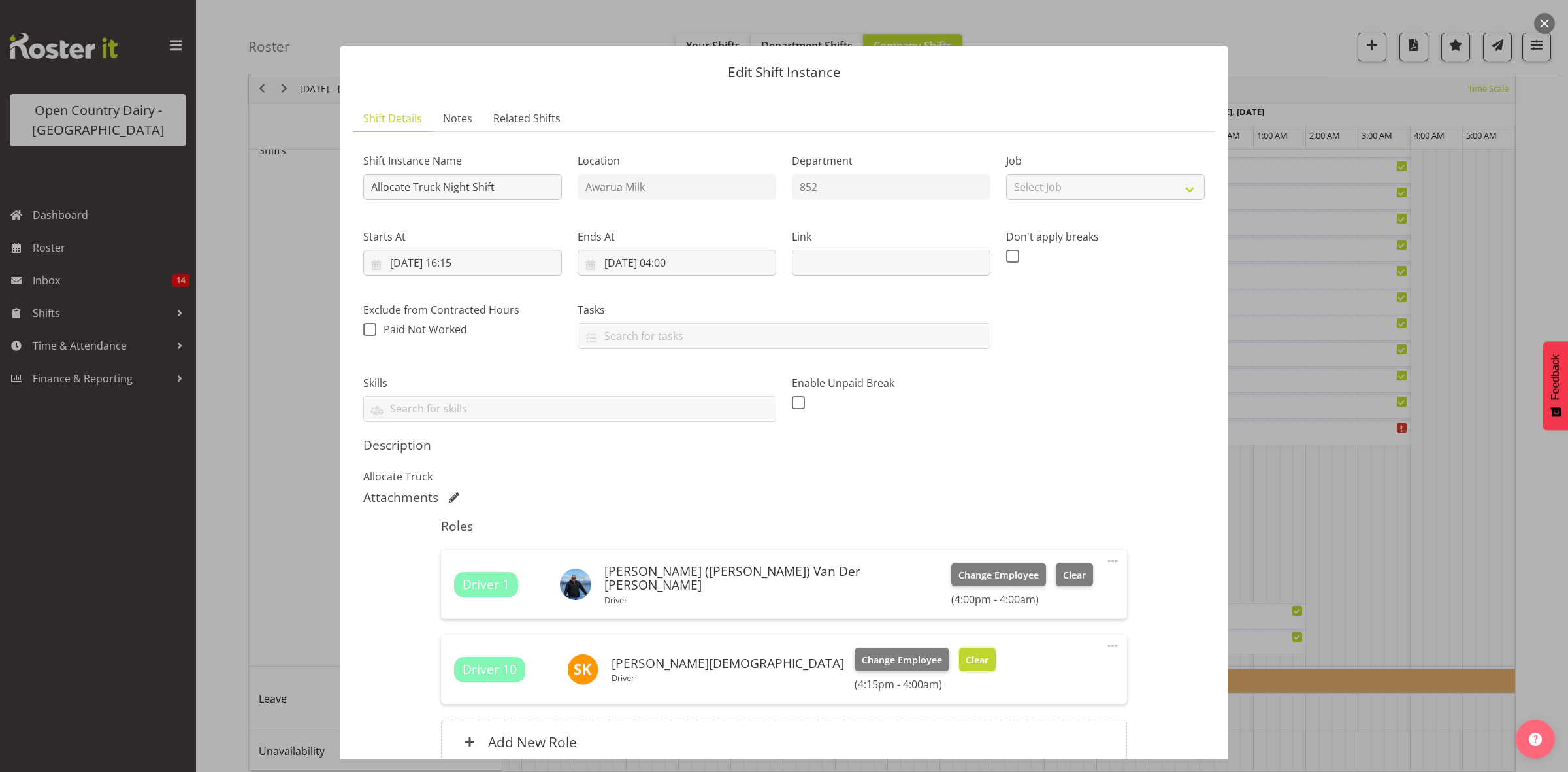
click at [966, 656] on span "Clear" at bounding box center [977, 660] width 23 height 14
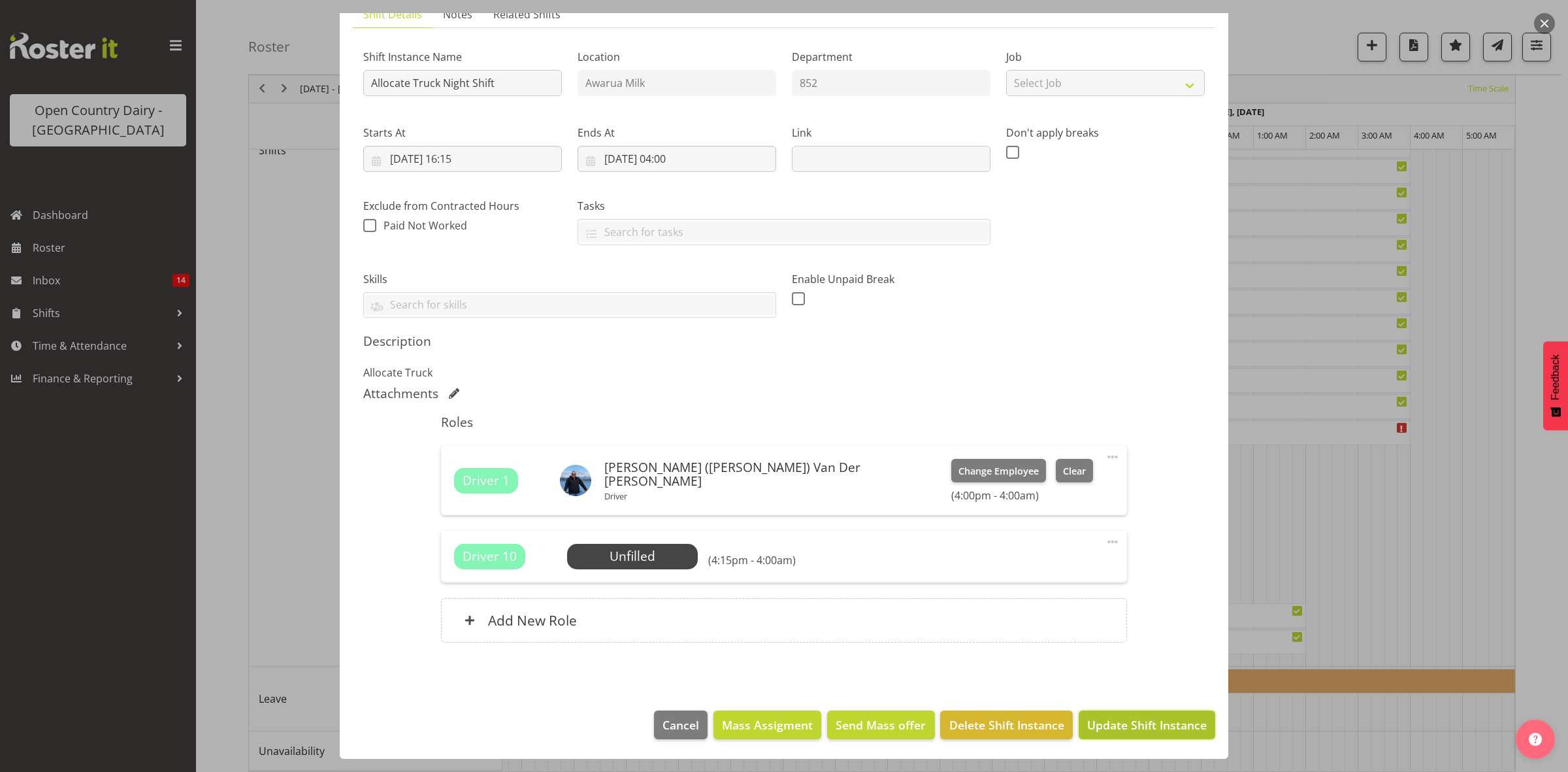
click at [1143, 717] on span "Update Shift Instance" at bounding box center [1146, 725] width 120 height 17
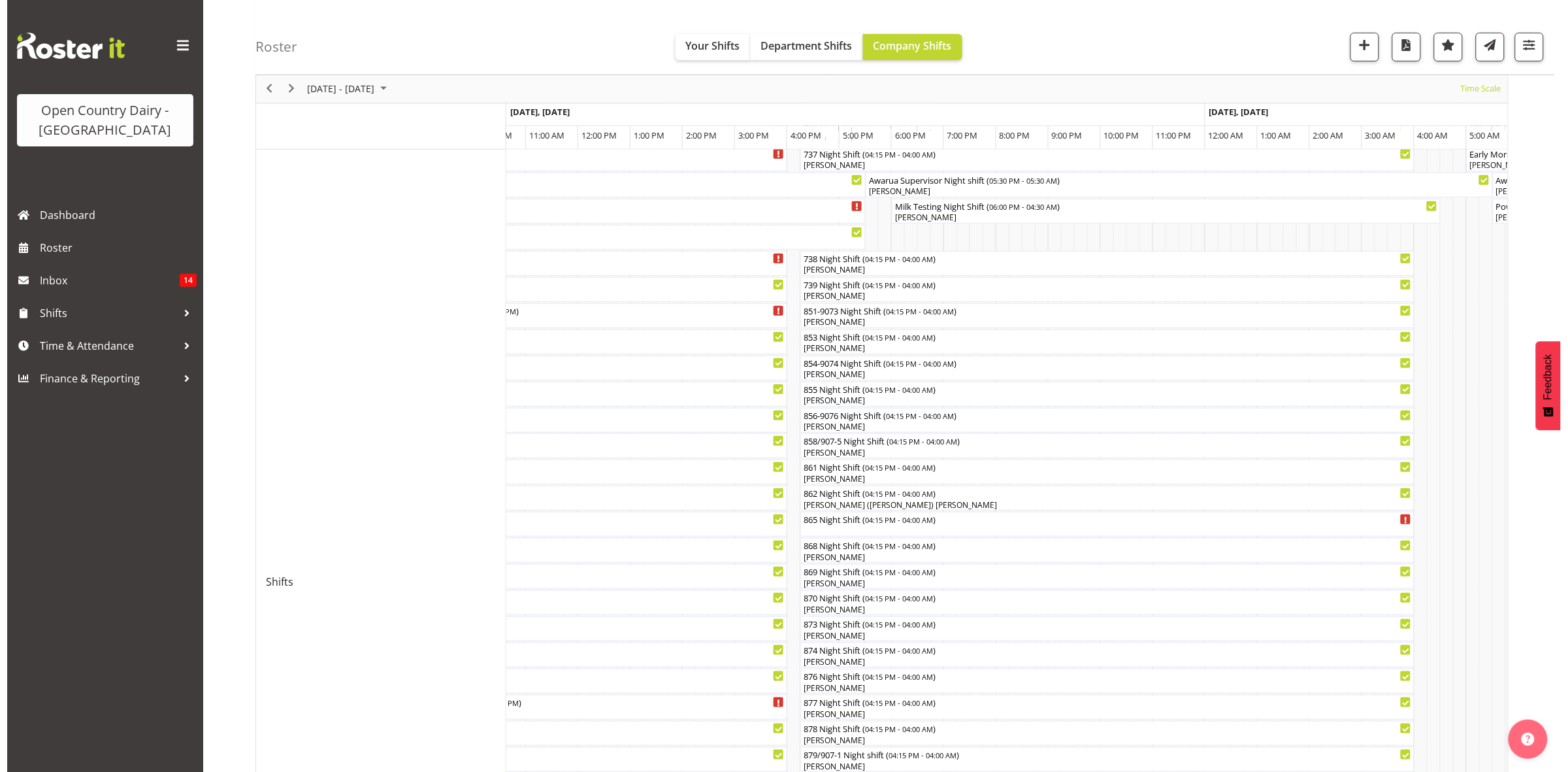
scroll to position [163, 0]
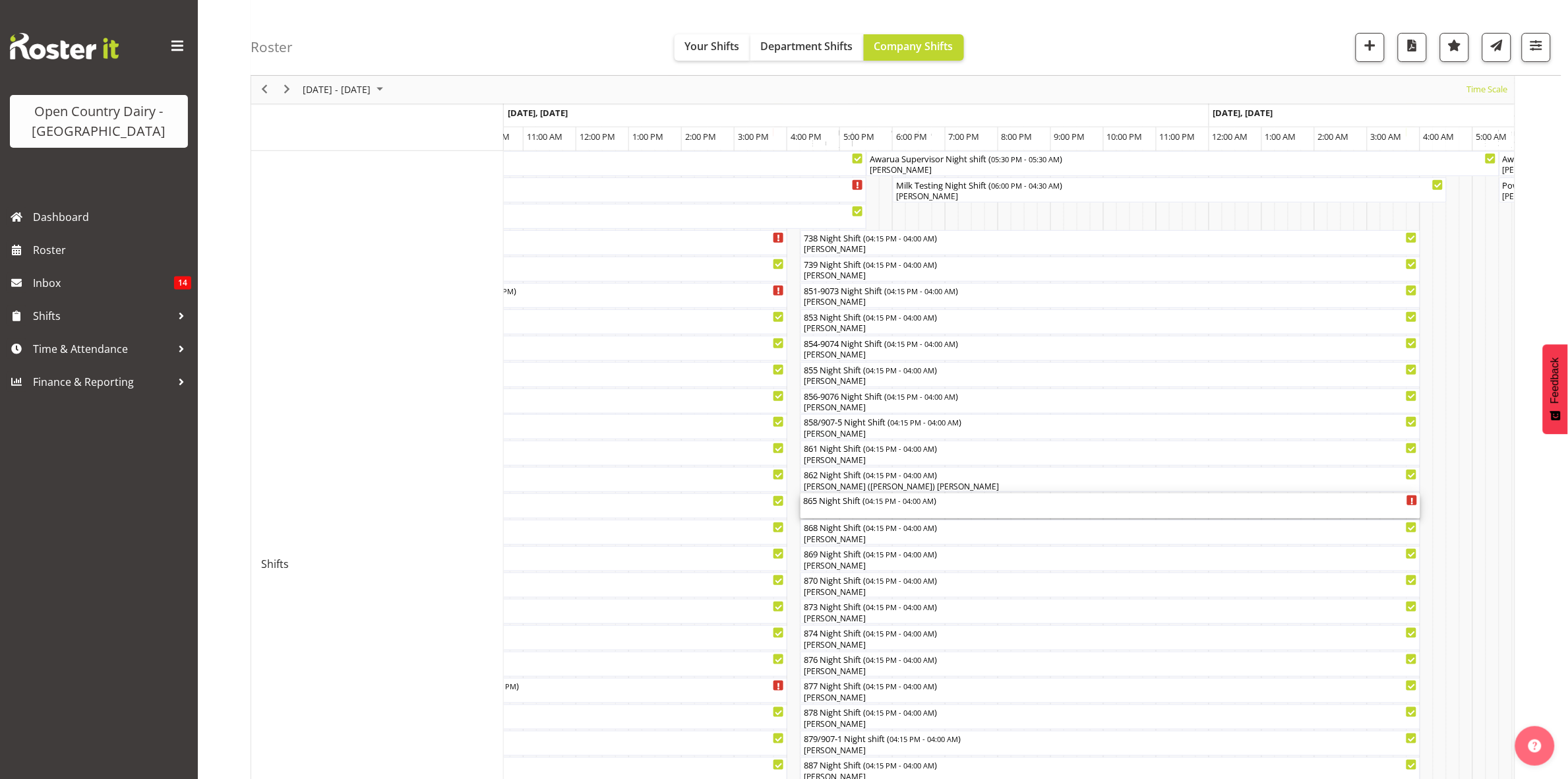
click at [820, 505] on div "865 Night Shift ( 04:15 PM - 04:00 AM )" at bounding box center [1110, 500] width 614 height 13
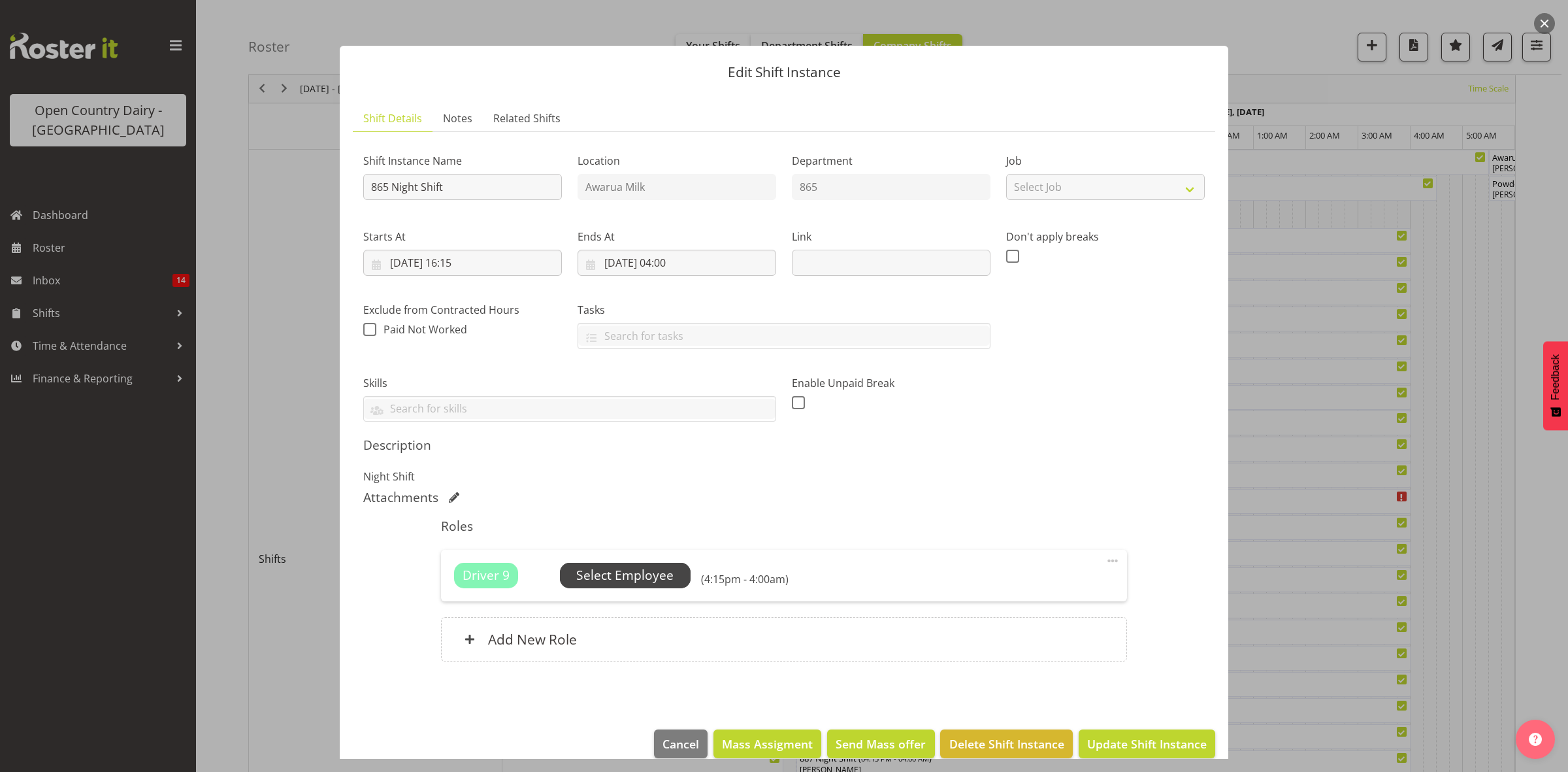
click at [620, 567] on span "Select Employee" at bounding box center [625, 576] width 97 height 19
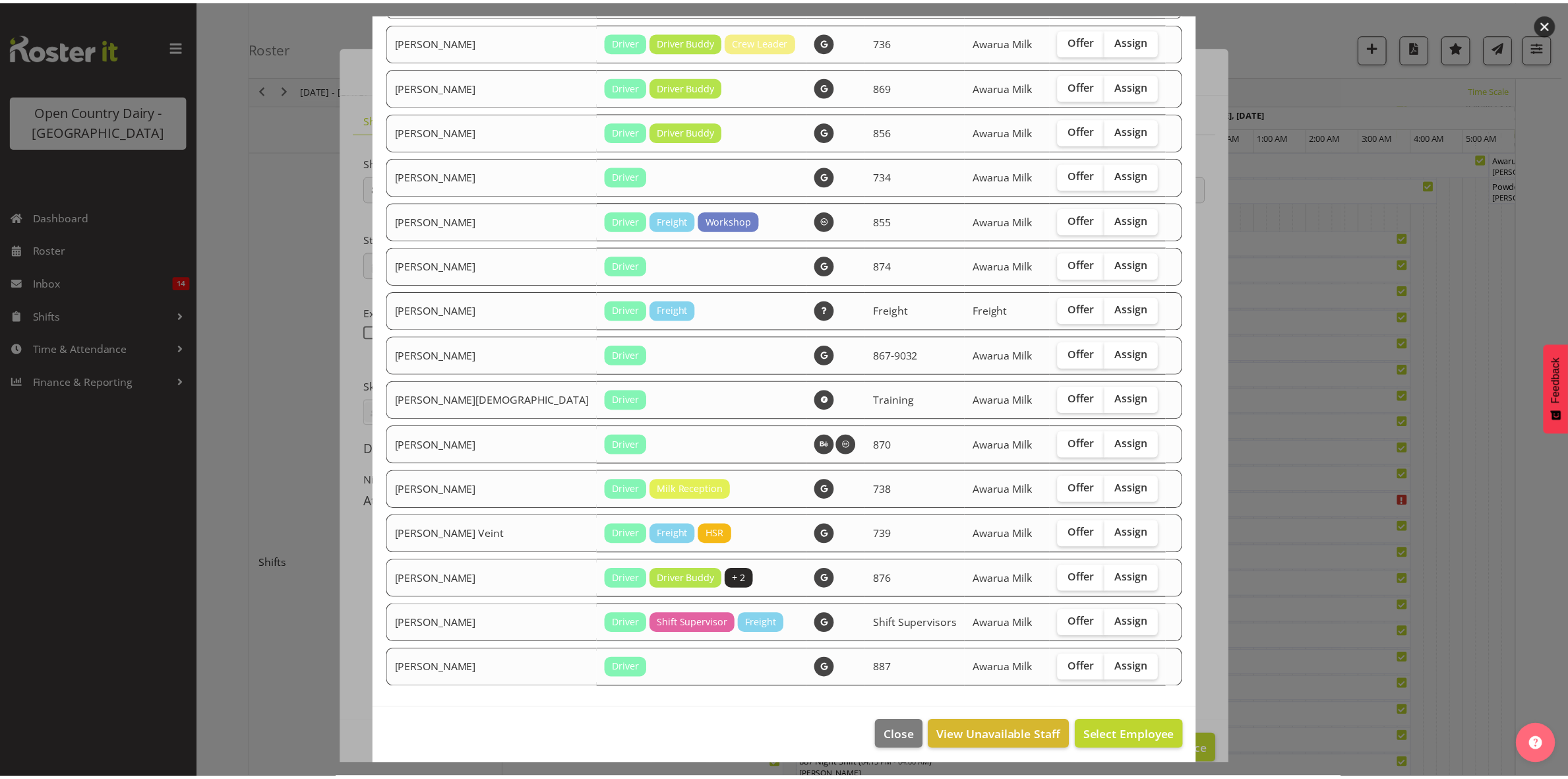
scroll to position [902, 0]
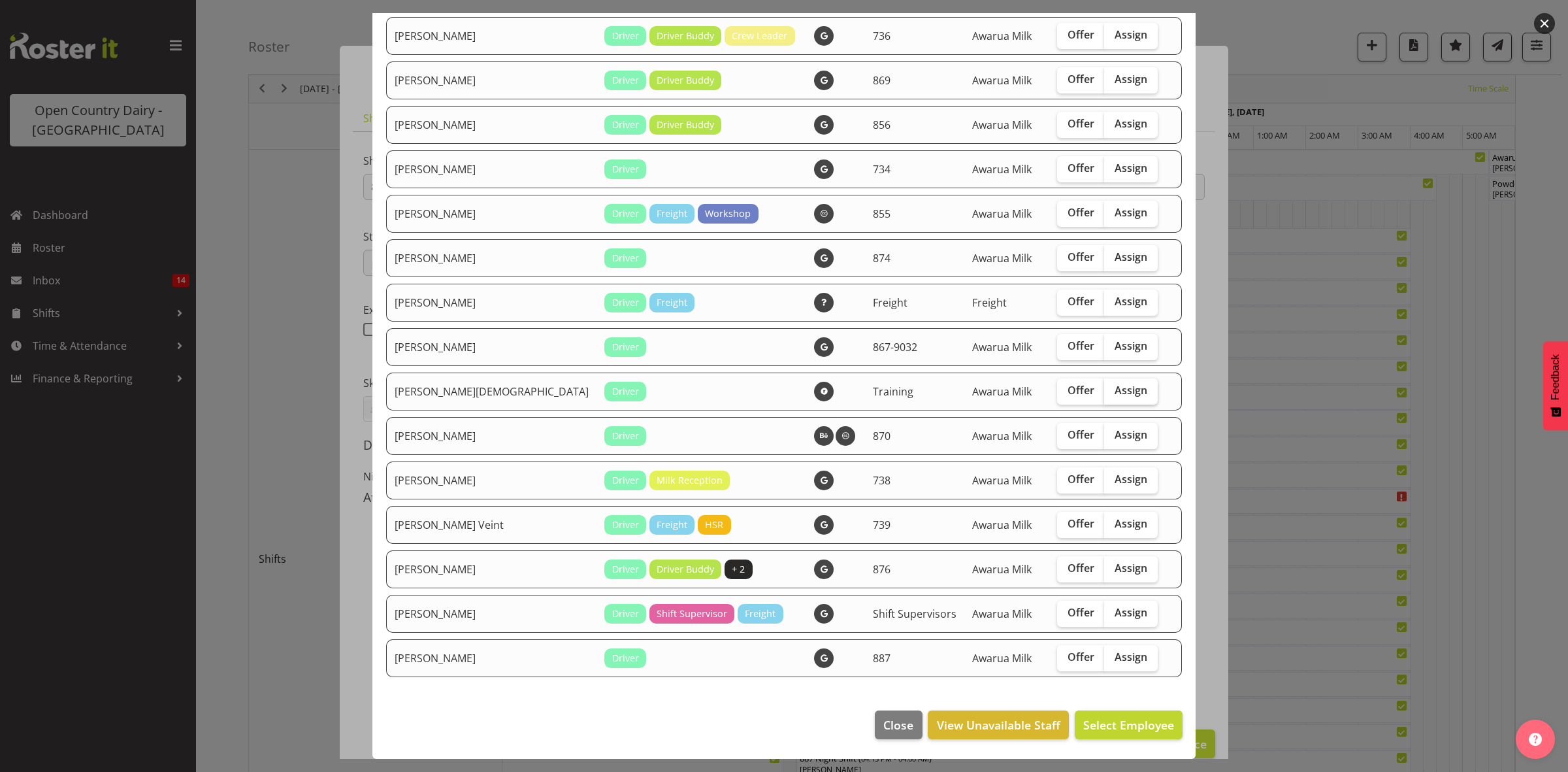
click at [1114, 394] on span "Assign" at bounding box center [1130, 391] width 33 height 13
click at [1104, 394] on input "Assign" at bounding box center [1108, 390] width 8 height 8
checkbox input "true"
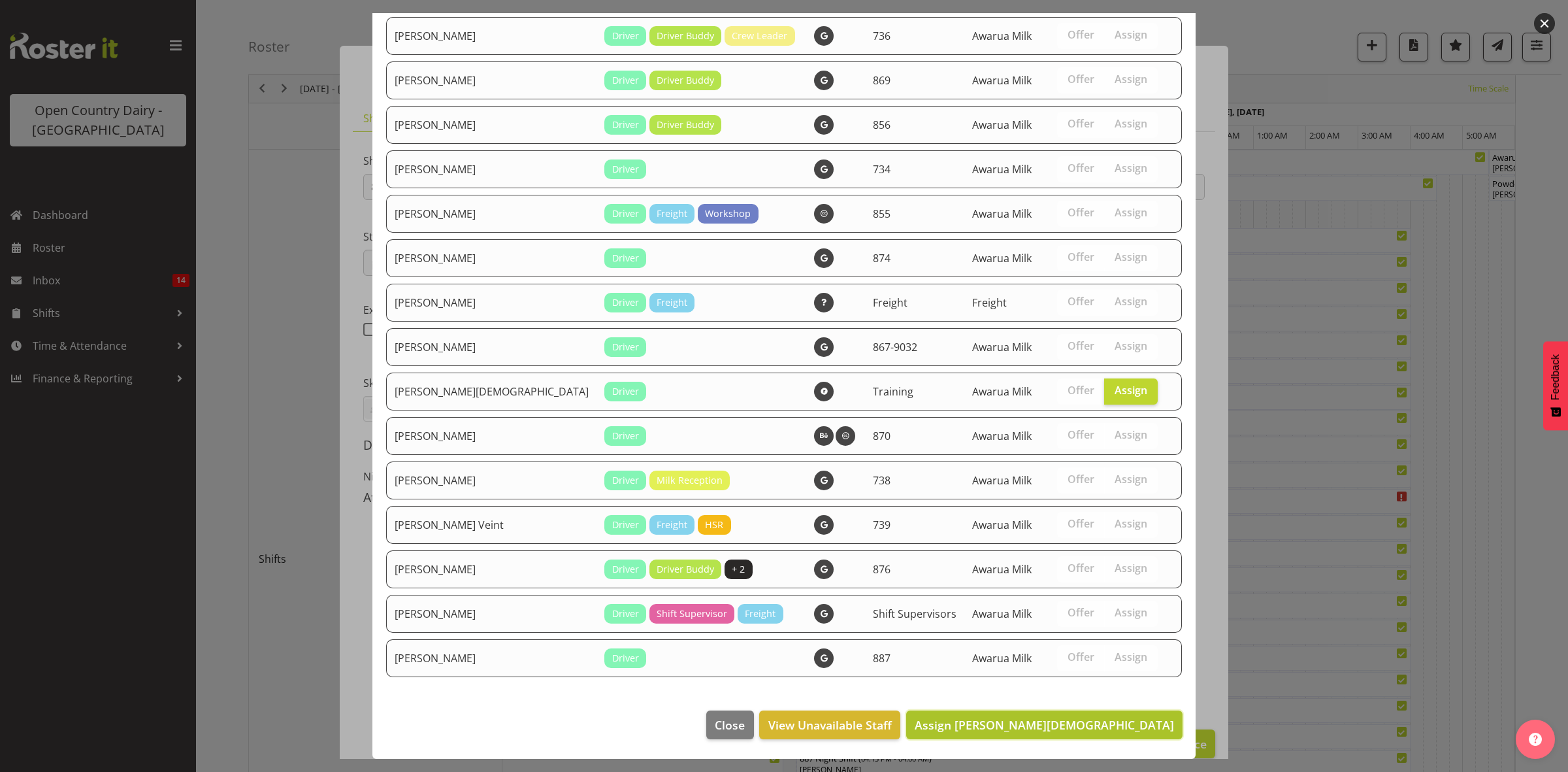
click at [1070, 728] on span "Assign [PERSON_NAME][DEMOGRAPHIC_DATA]" at bounding box center [1044, 725] width 259 height 16
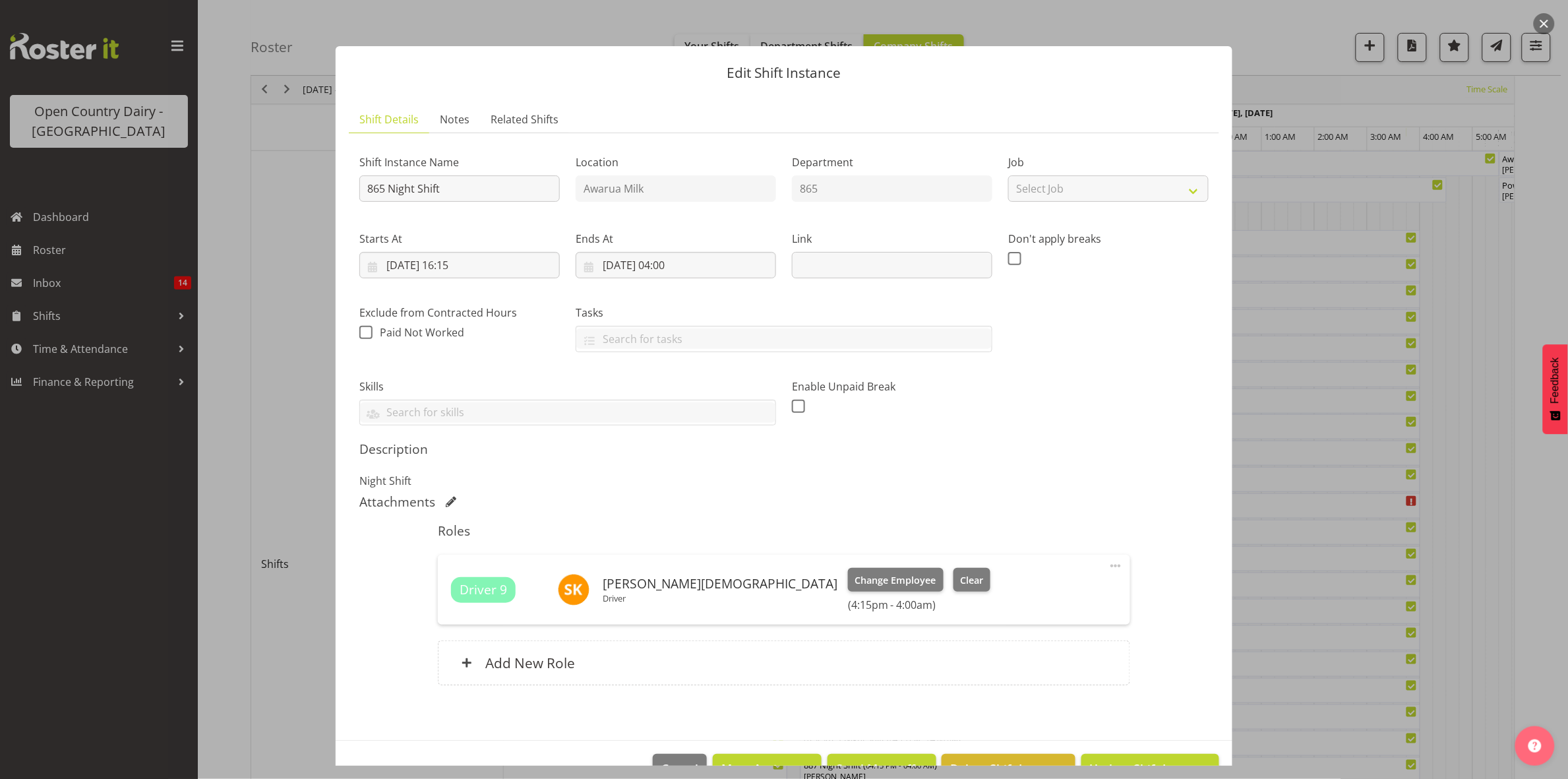
scroll to position [37, 0]
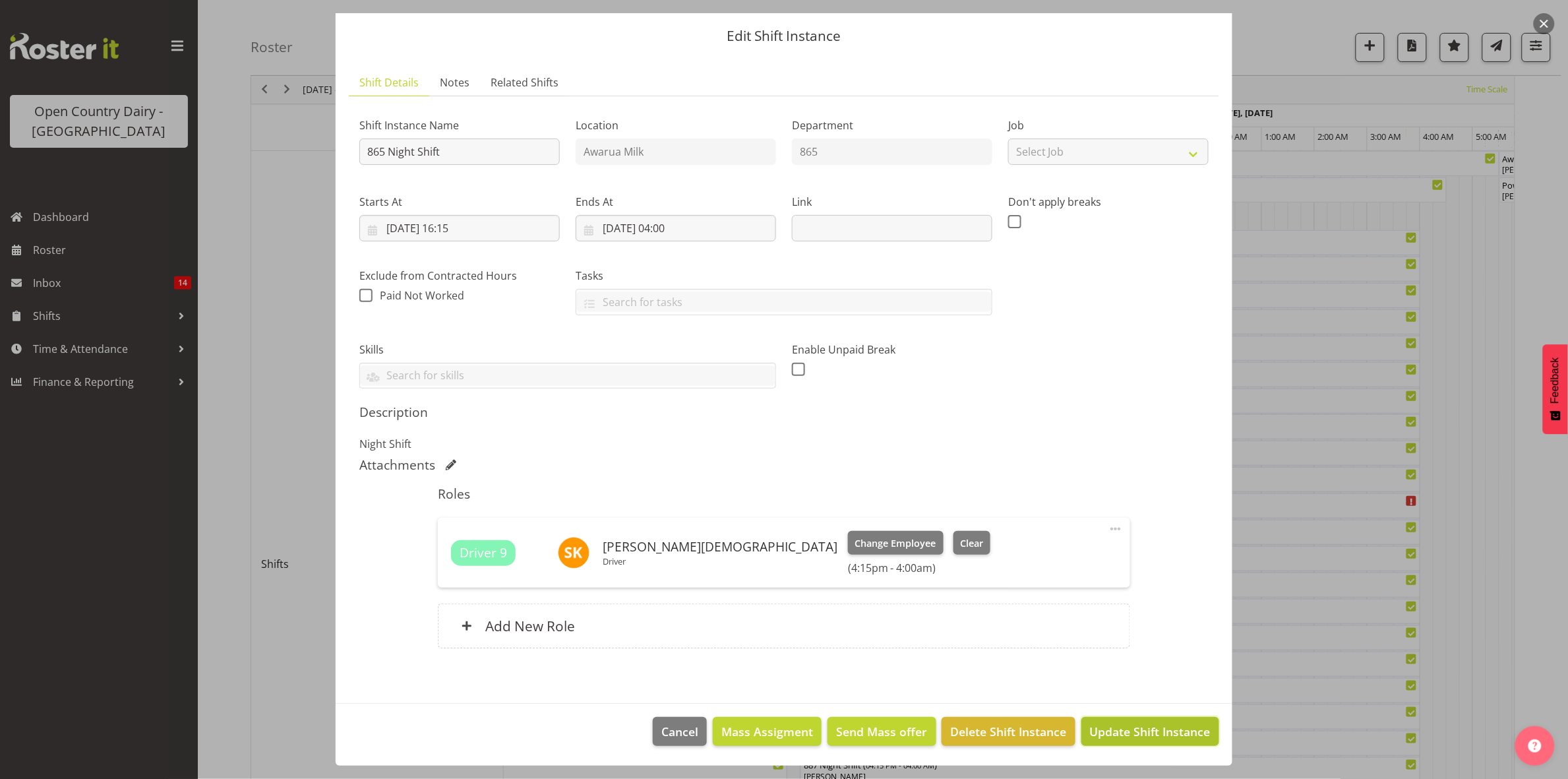
click at [1116, 737] on span "Update Shift Instance" at bounding box center [1150, 731] width 121 height 17
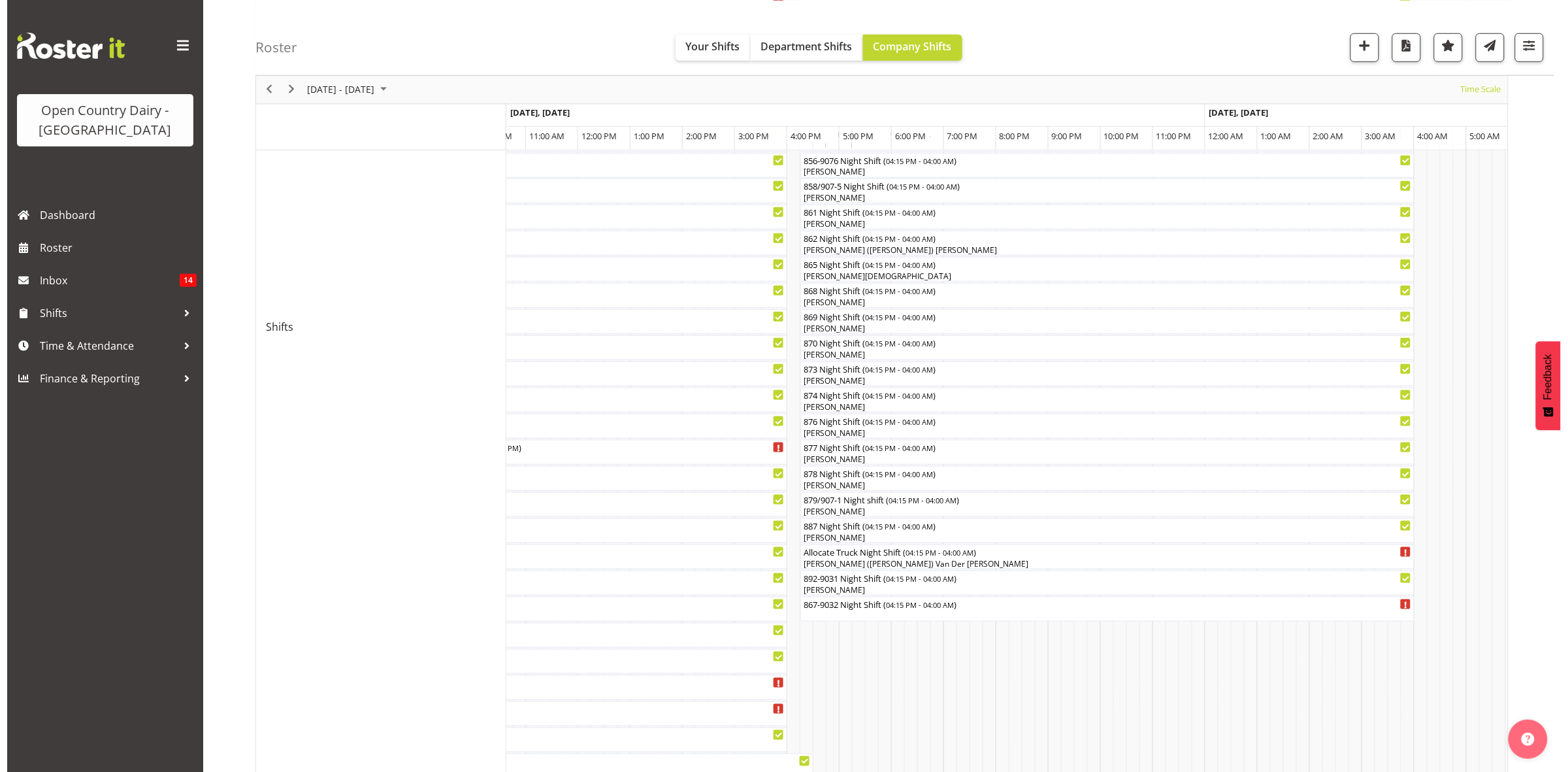
scroll to position [432, 0]
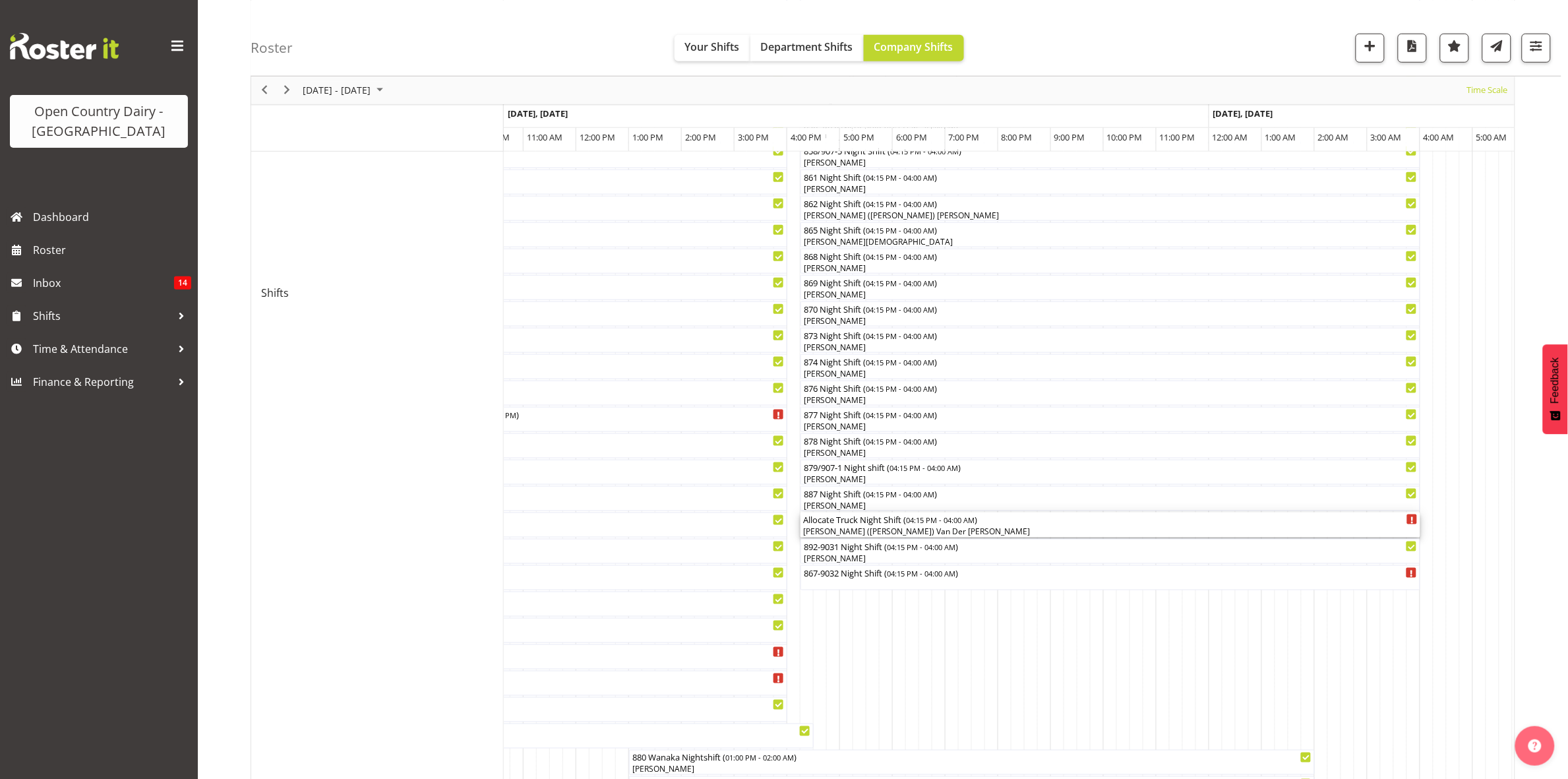
click at [850, 533] on div "[PERSON_NAME] ([PERSON_NAME]) Van Der [PERSON_NAME]" at bounding box center [1110, 531] width 614 height 11
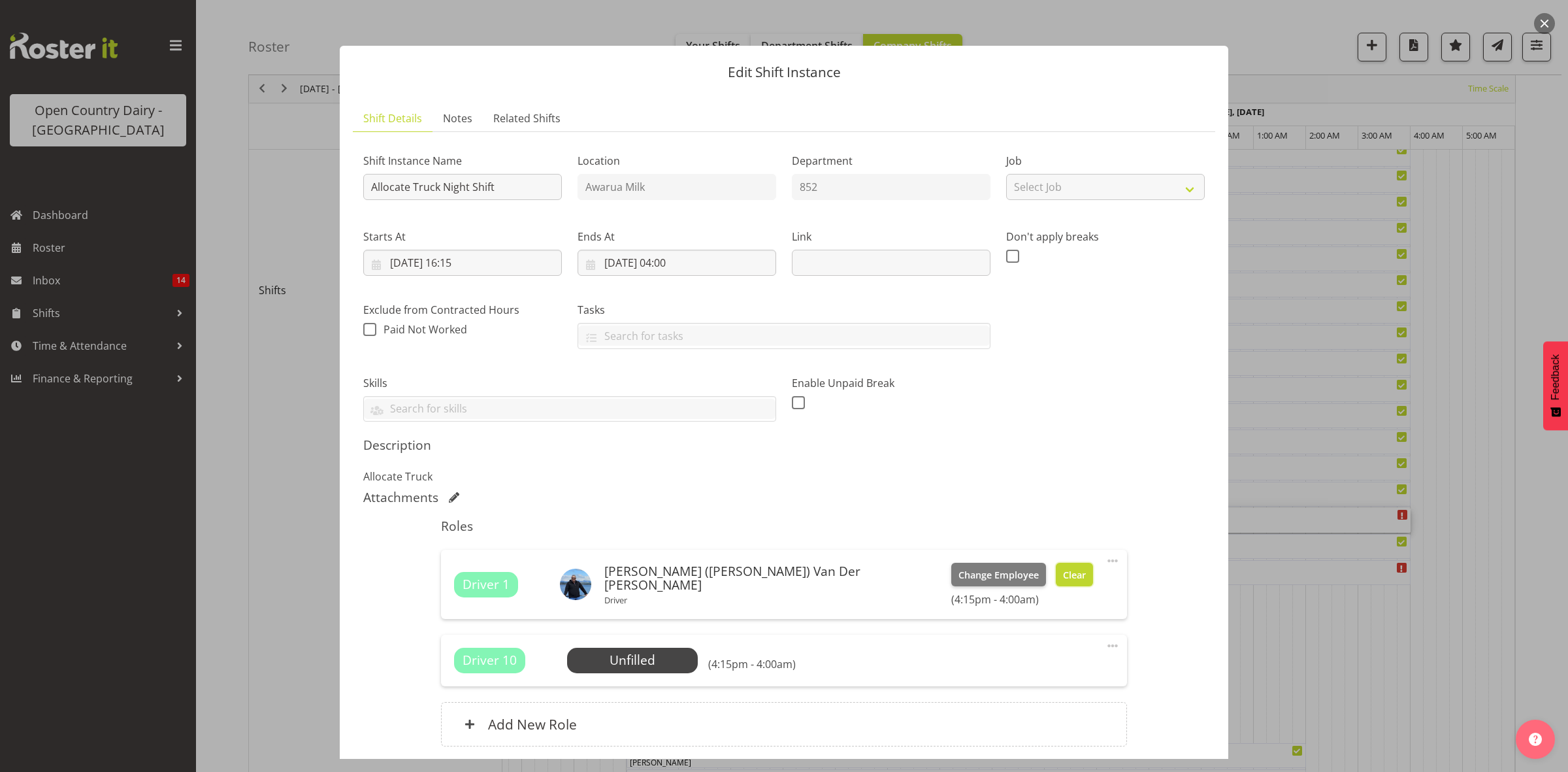
click at [1063, 570] on span "Clear" at bounding box center [1075, 575] width 23 height 14
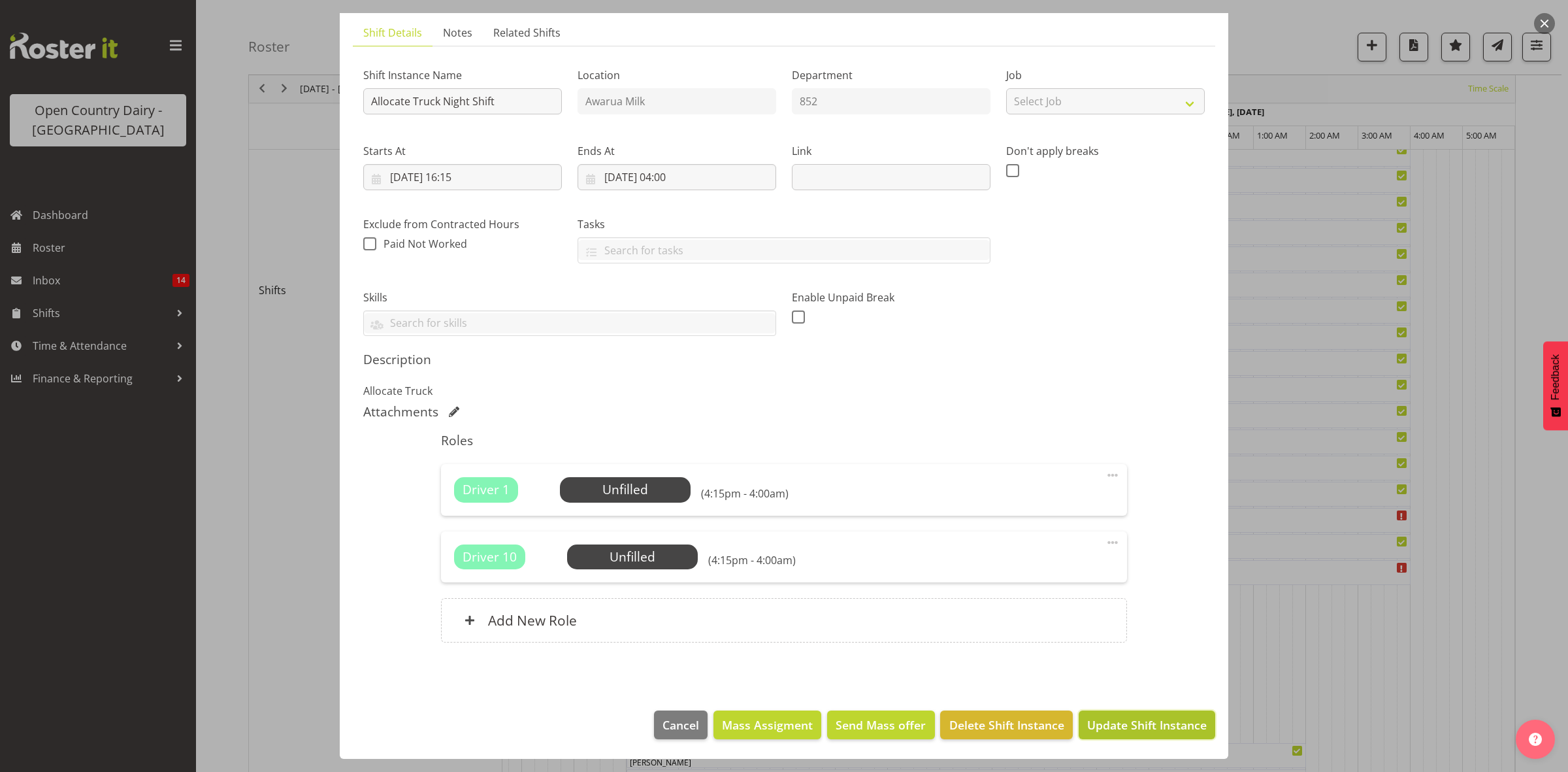
click at [1167, 719] on span "Update Shift Instance" at bounding box center [1146, 725] width 120 height 17
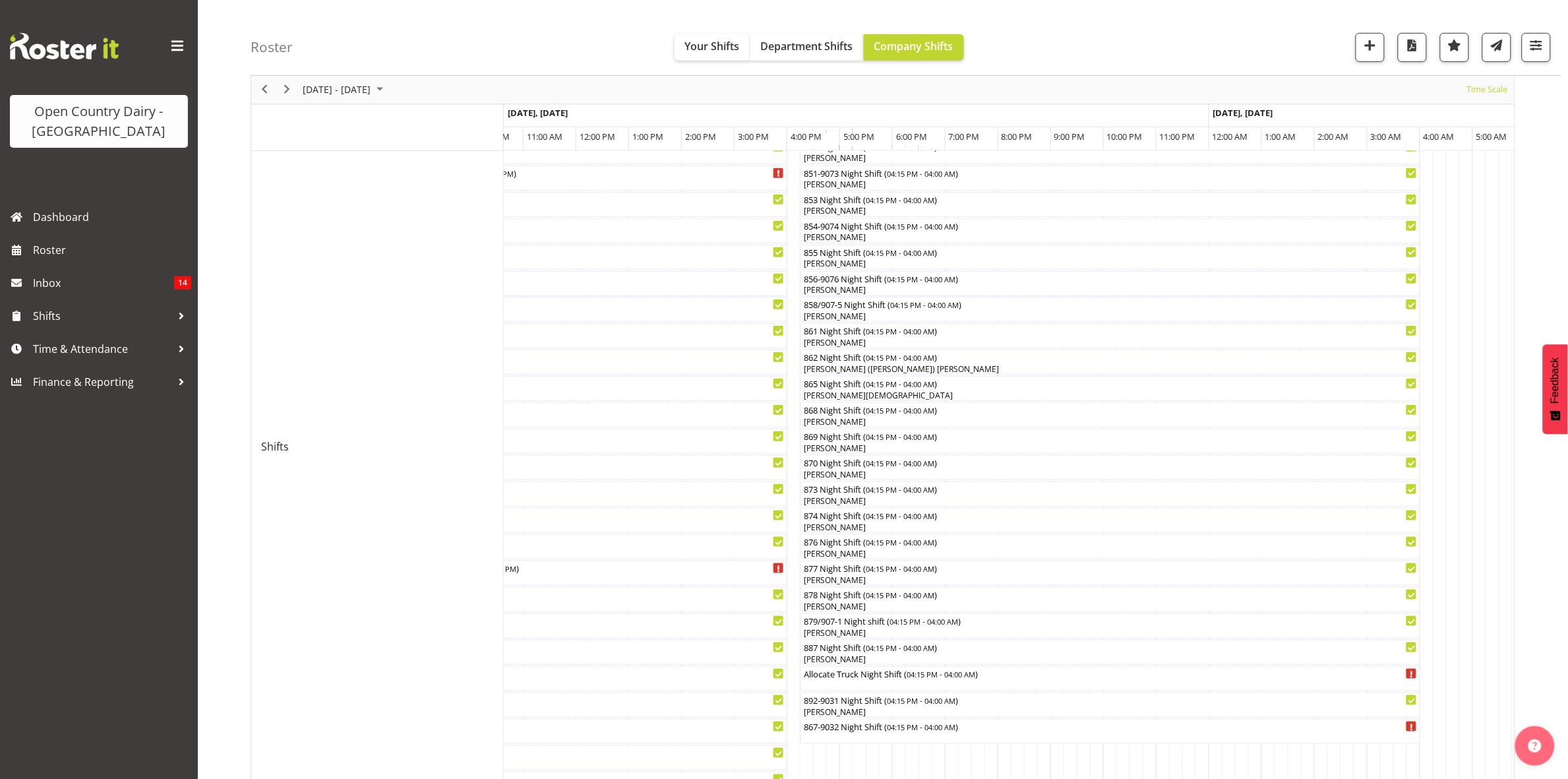
scroll to position [412, 0]
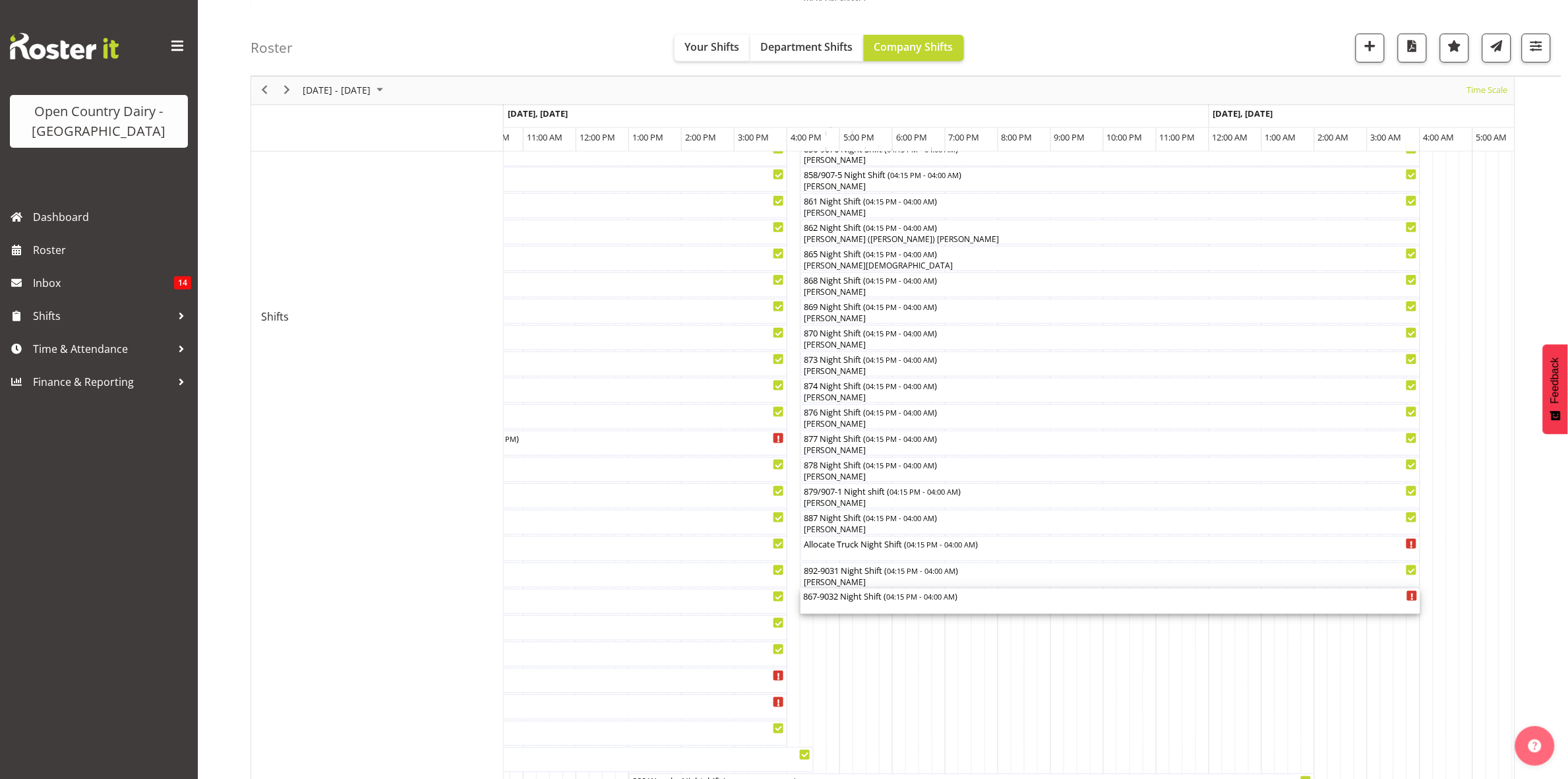
click at [833, 606] on div "867-9032 Night Shift ( 04:15 PM - 04:00 AM )" at bounding box center [1110, 601] width 614 height 25
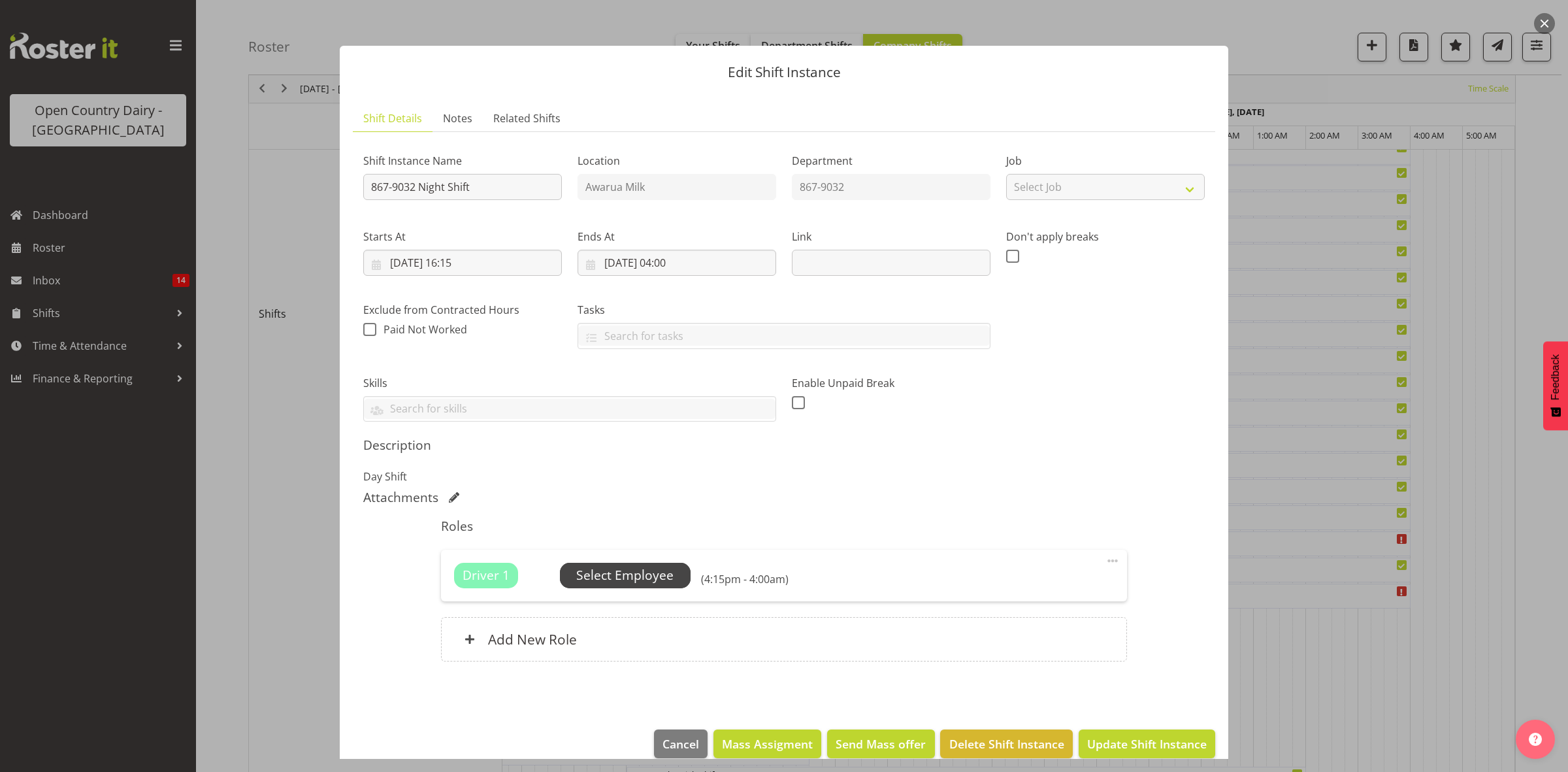
click at [599, 577] on span "Select Employee" at bounding box center [625, 576] width 97 height 19
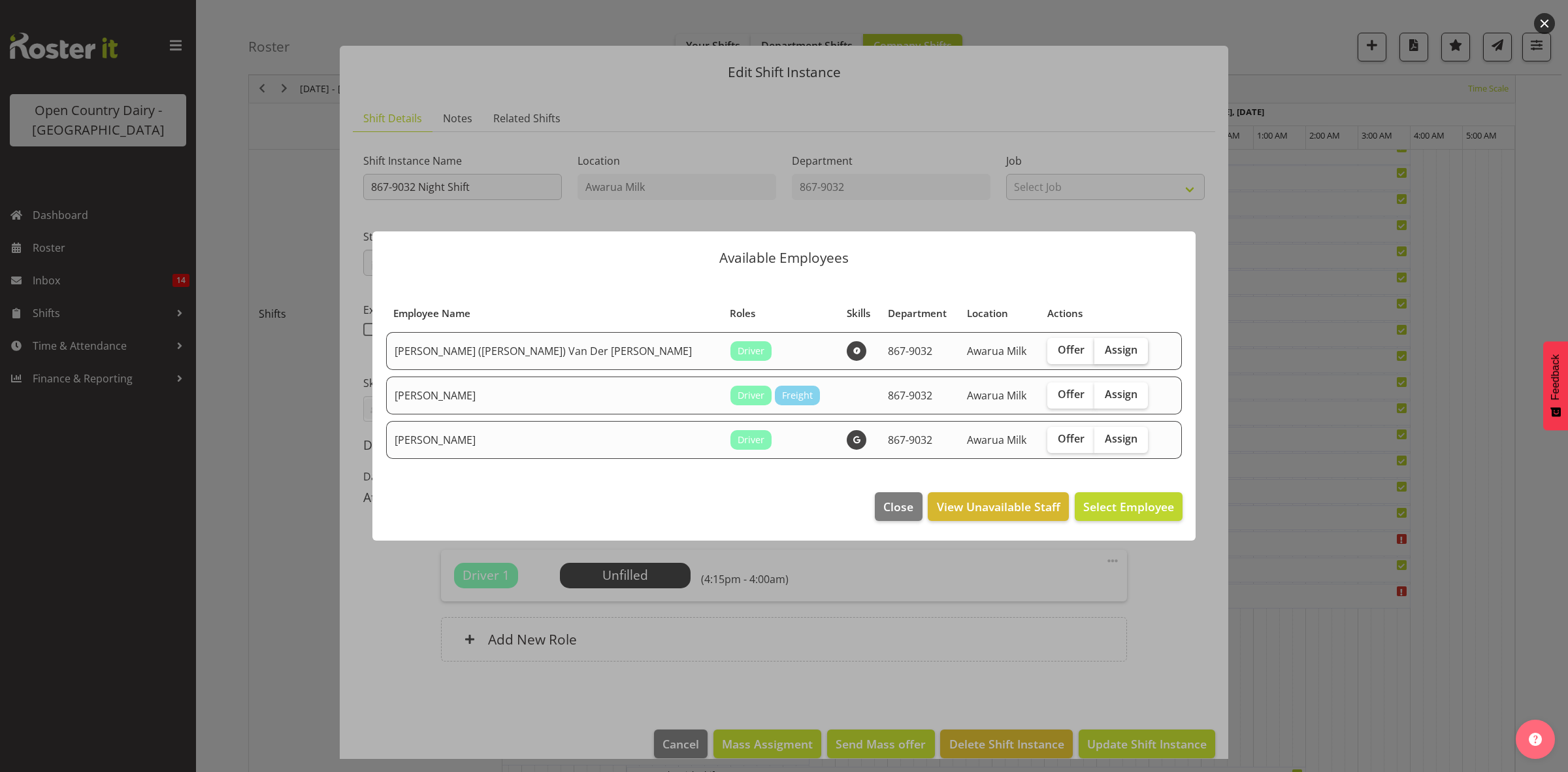
click at [1105, 351] on span "Assign" at bounding box center [1121, 350] width 33 height 13
click at [1094, 351] on input "Assign" at bounding box center [1098, 349] width 8 height 8
checkbox input "true"
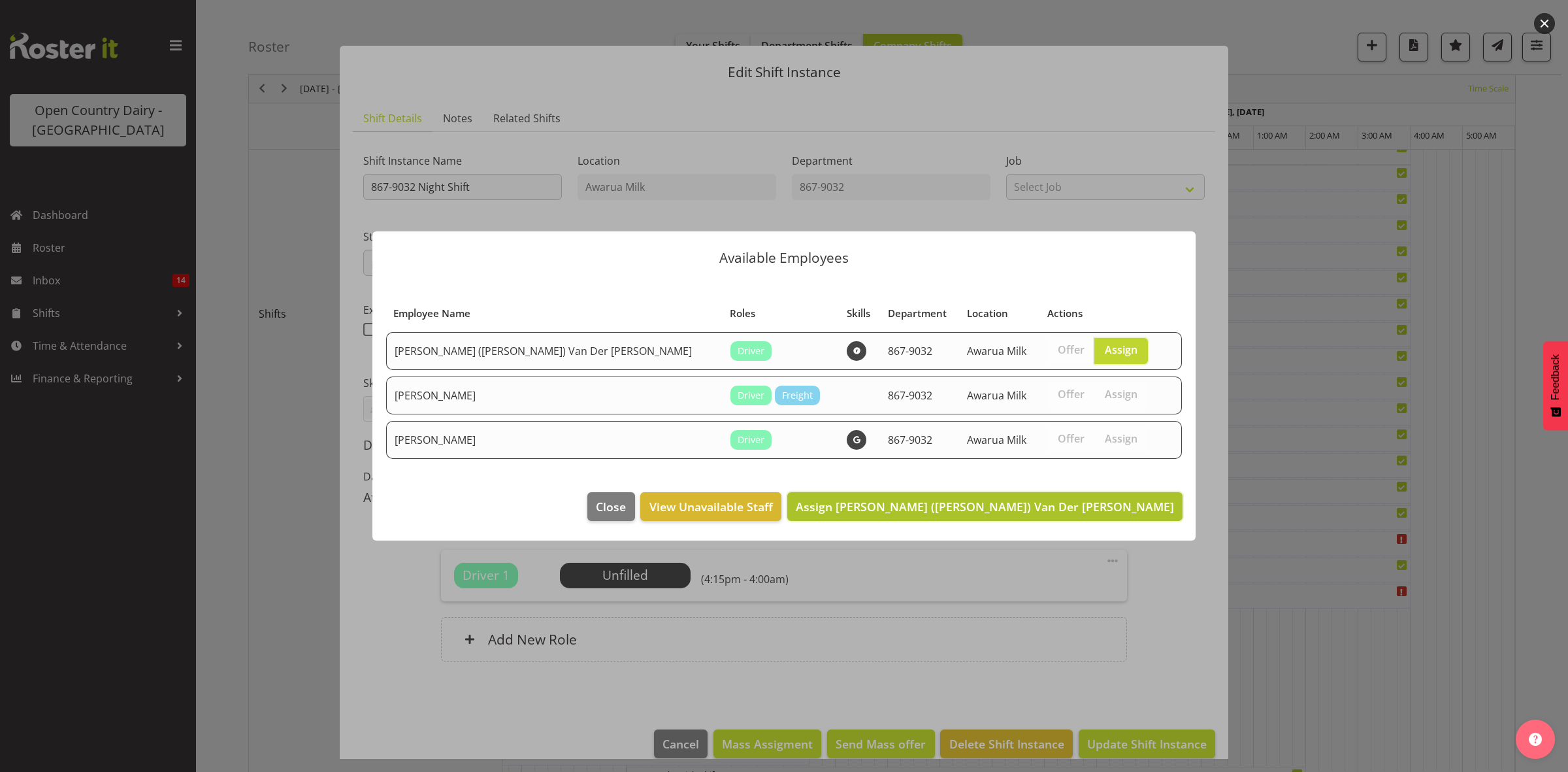
click at [1085, 505] on span "Assign [PERSON_NAME] ([PERSON_NAME]) Van Der [PERSON_NAME]" at bounding box center [985, 506] width 378 height 16
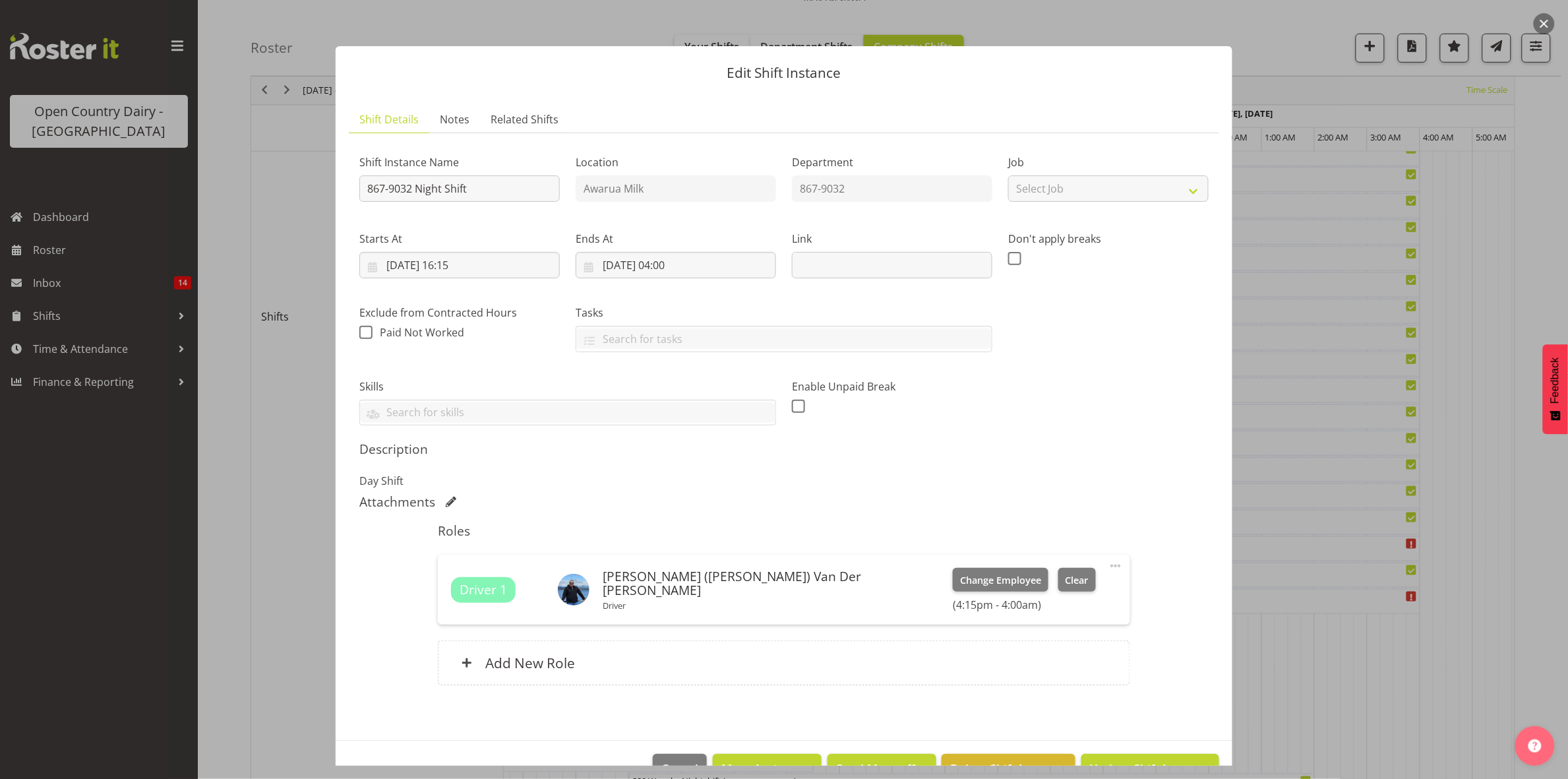
scroll to position [37, 0]
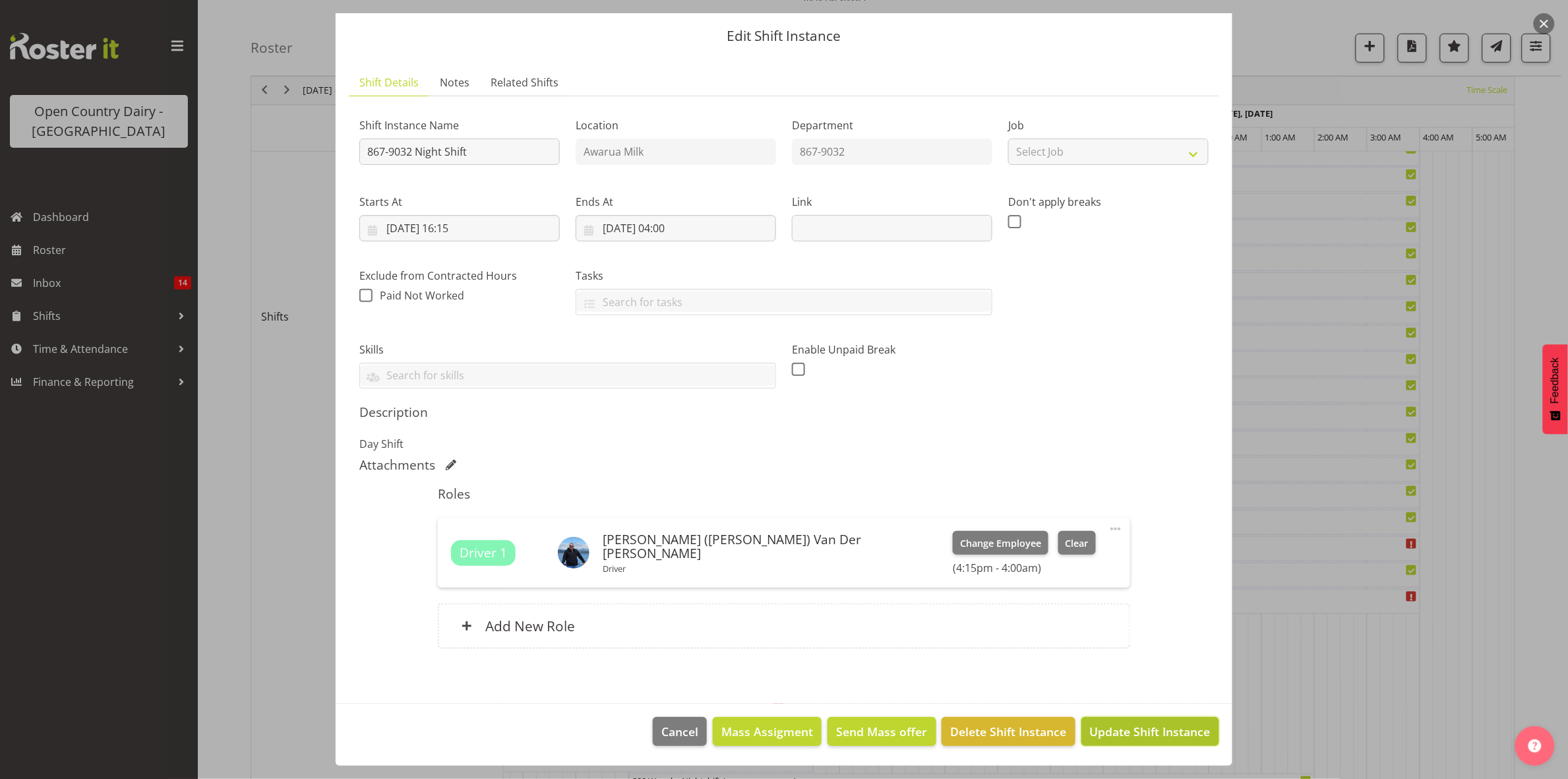
click at [1121, 724] on span "Update Shift Instance" at bounding box center [1150, 731] width 121 height 17
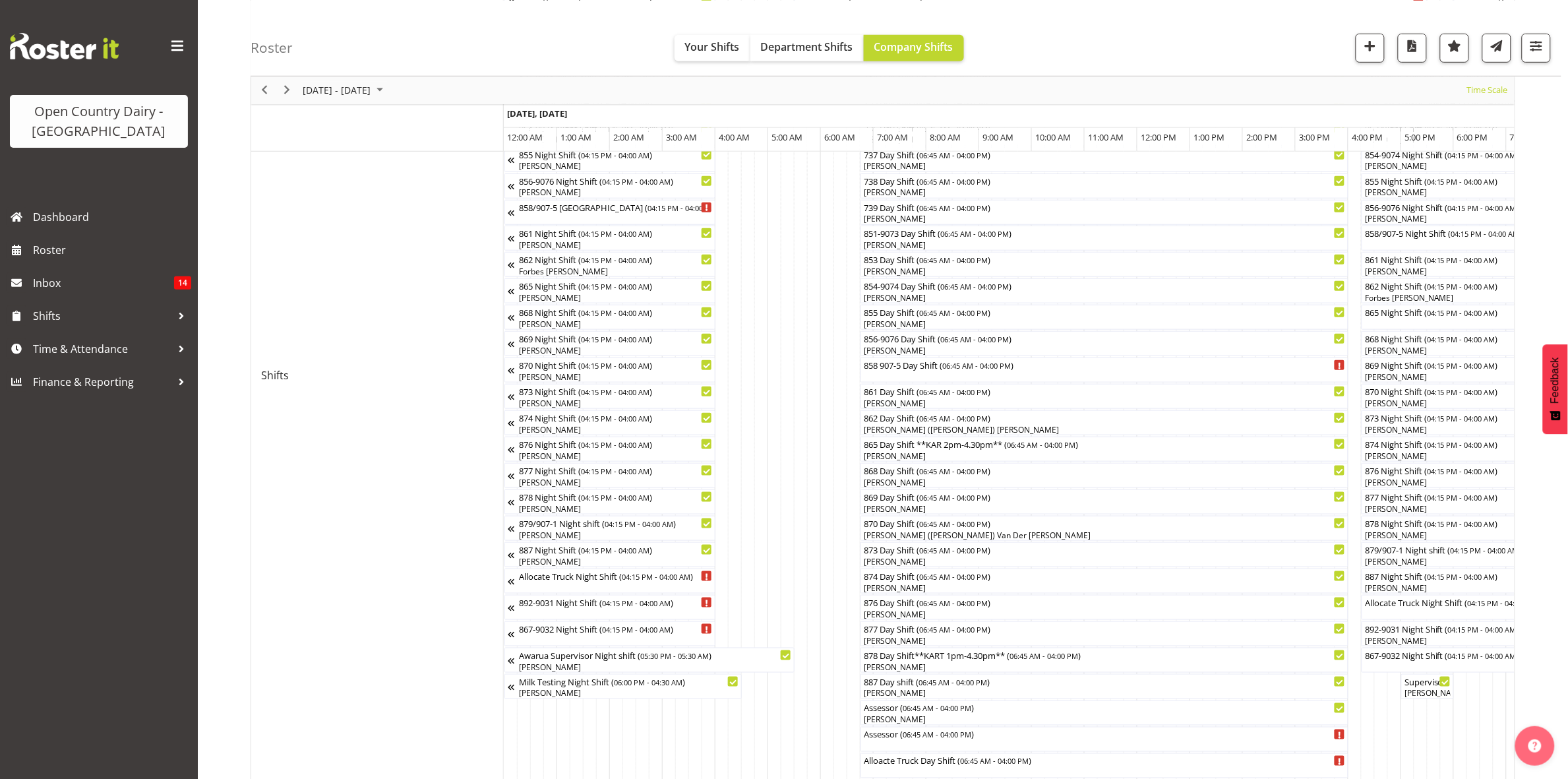
scroll to position [0, 0]
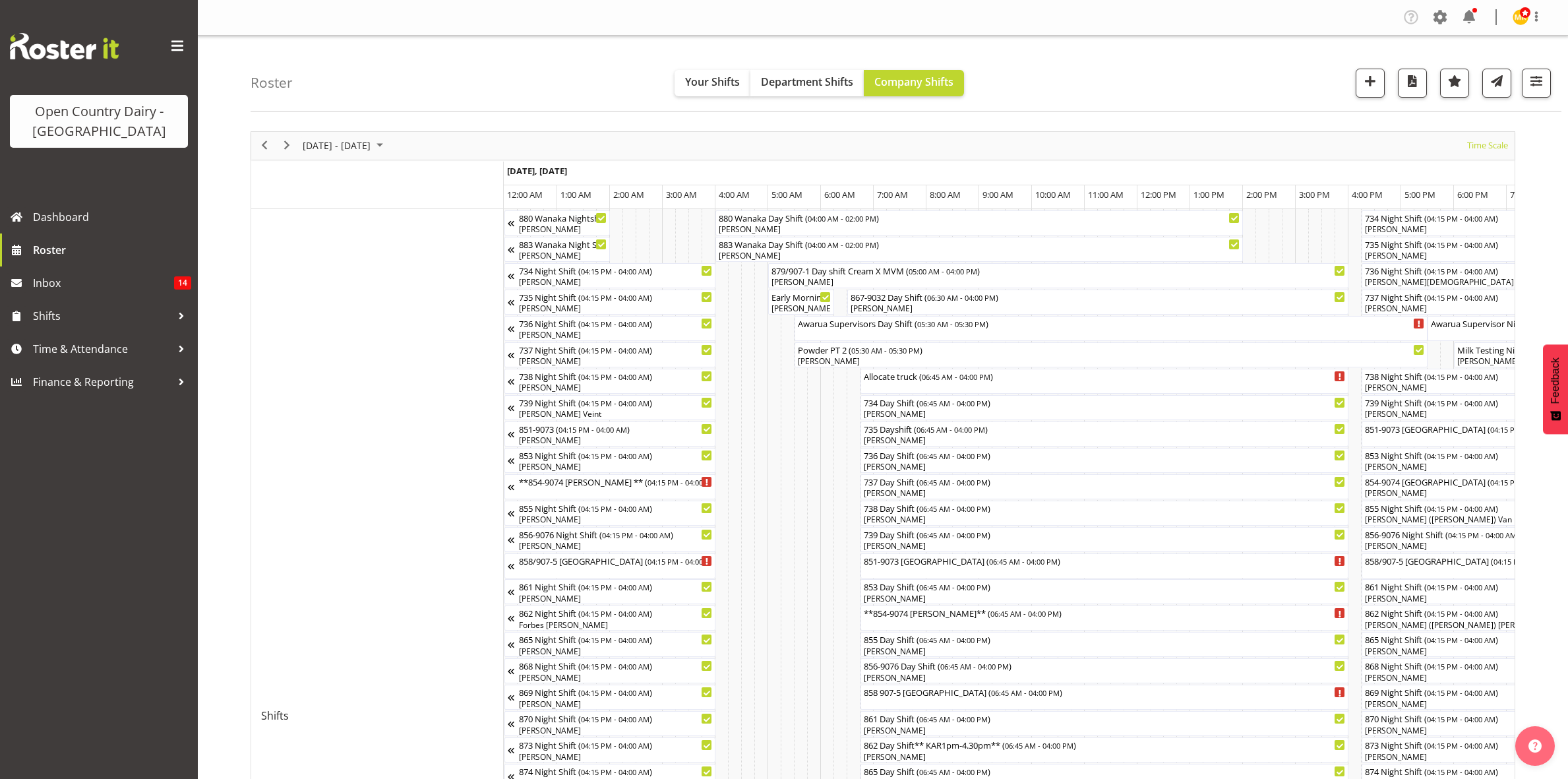
click at [1535, 88] on span "button" at bounding box center [1537, 81] width 17 height 17
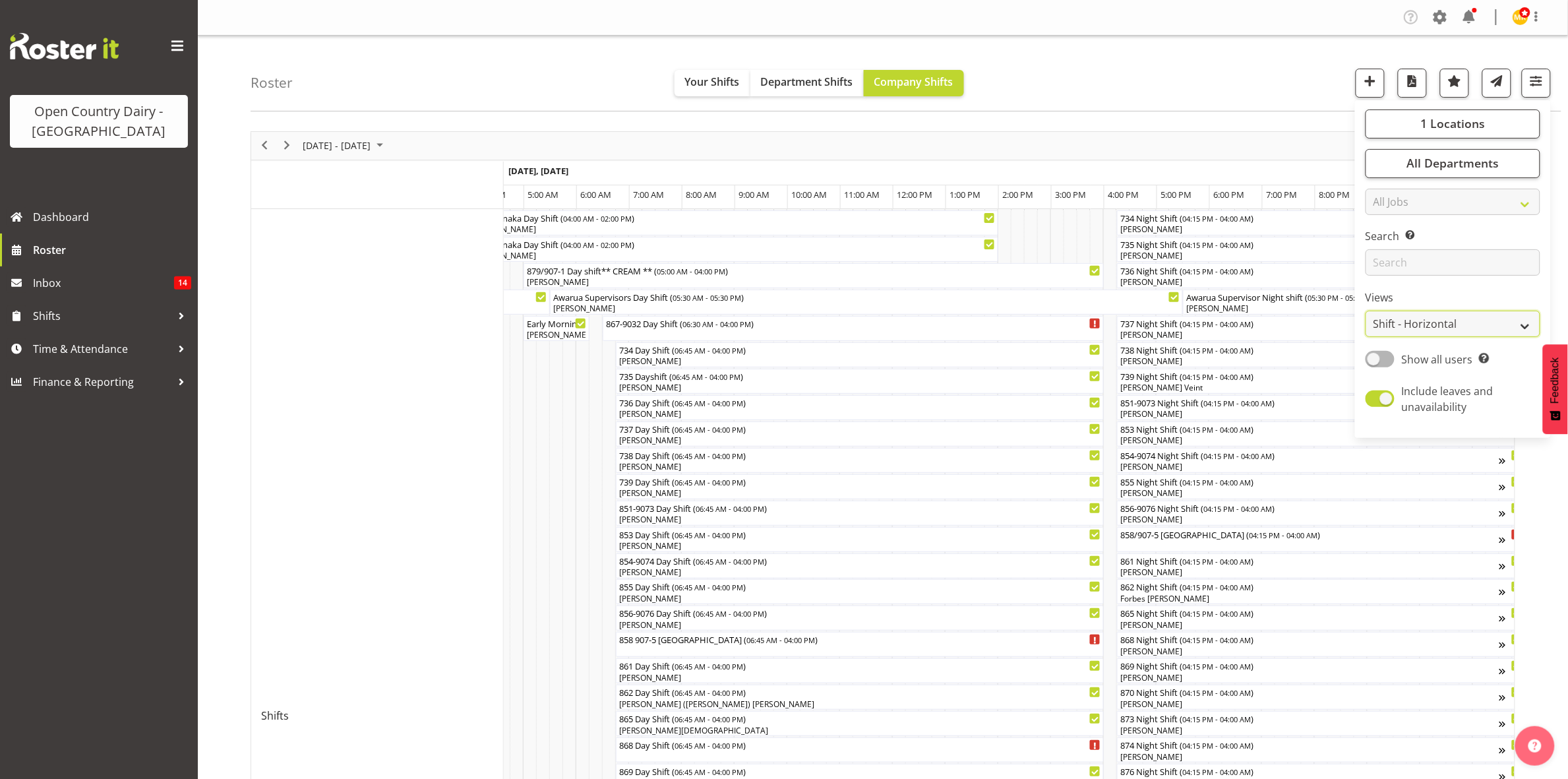
click at [1494, 320] on select "Staff Role Shift - Horizontal Shift - Vertical Staff - Location" at bounding box center [1453, 324] width 175 height 27
select select "staff"
click at [1366, 310] on select "Staff Role Shift - Horizontal Shift - Vertical Staff - Location" at bounding box center [1453, 324] width 175 height 27
